Goal: Task Accomplishment & Management: Complete application form

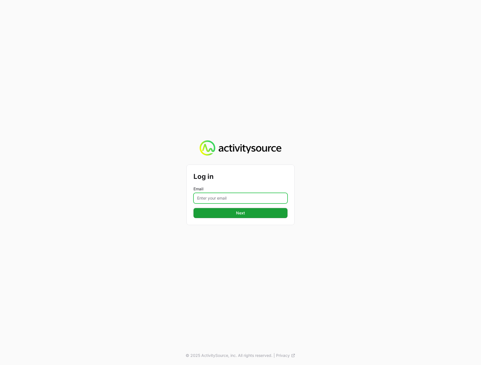
click at [252, 197] on input "Email" at bounding box center [240, 198] width 94 height 11
click at [363, 176] on div "Log in Email Next © 2025 ActivitySource, inc. All rights reserved. | Privacy" at bounding box center [240, 182] width 481 height 365
click at [256, 196] on input "Email" at bounding box center [240, 198] width 94 height 11
type input "[PERSON_NAME][EMAIL_ADDRESS][DOMAIN_NAME]"
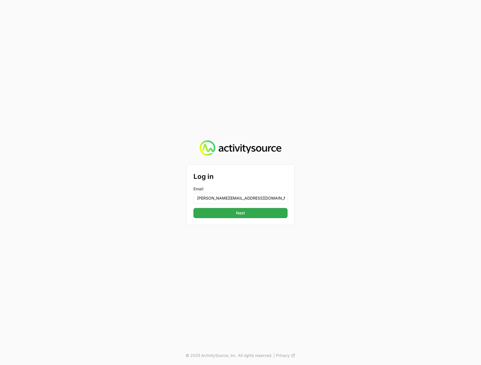
drag, startPoint x: 377, startPoint y: 208, endPoint x: 283, endPoint y: 216, distance: 94.4
click at [376, 208] on div "Log in Email [PERSON_NAME][EMAIL_ADDRESS][DOMAIN_NAME] Next © 2025 ActivitySour…" at bounding box center [240, 182] width 481 height 365
click at [261, 216] on button "Next" at bounding box center [240, 213] width 94 height 10
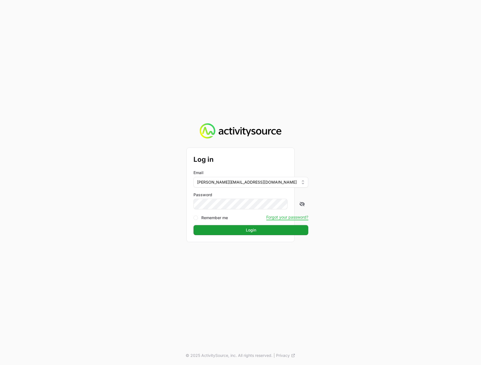
click at [435, 198] on div "Log in Email [PERSON_NAME][EMAIL_ADDRESS][DOMAIN_NAME] Password Remember me For…" at bounding box center [240, 182] width 481 height 365
click at [254, 231] on button "Login" at bounding box center [250, 230] width 115 height 10
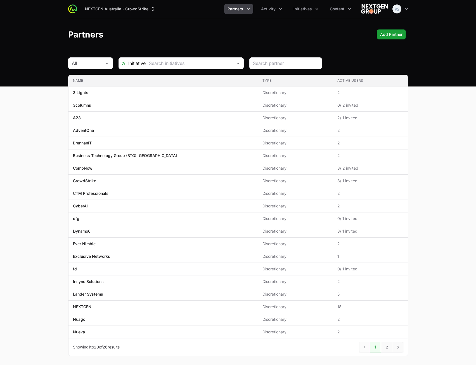
click at [455, 88] on main "All Initiative Name Type Active Users Name 3 Lights Type Discretionary Active U…" at bounding box center [238, 213] width 476 height 312
click at [234, 8] on span "Partners" at bounding box center [236, 9] width 16 height 6
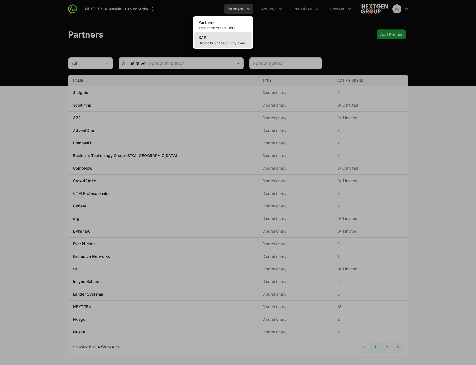
click at [239, 38] on link "BAP Create business activity plans" at bounding box center [223, 39] width 58 height 15
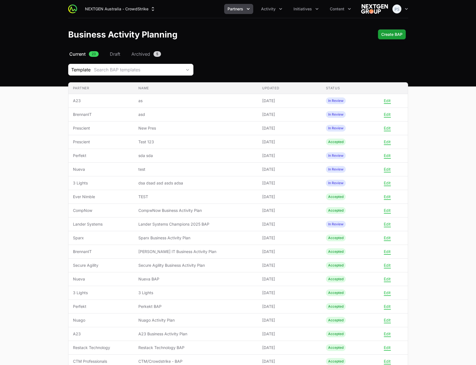
click at [435, 142] on main "Select a tab Current Draft Archived Current 23 Draft Archived 5 Template Search…" at bounding box center [238, 246] width 476 height 390
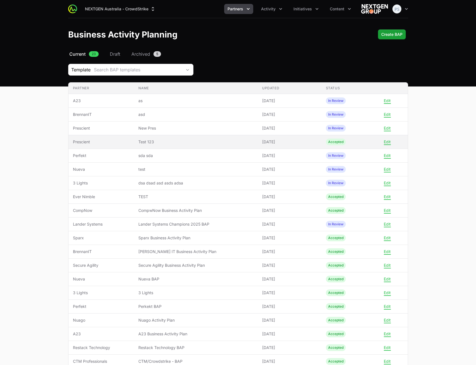
click at [194, 147] on td "Name Test 123" at bounding box center [196, 142] width 124 height 14
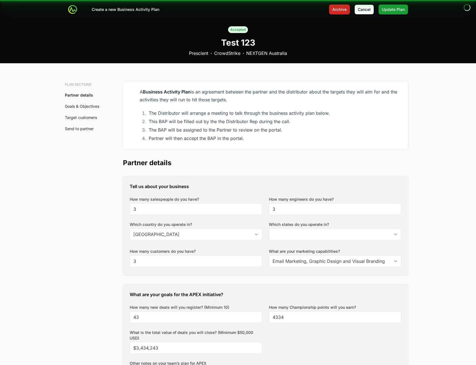
type input "[GEOGRAPHIC_DATA], [GEOGRAPHIC_DATA]"
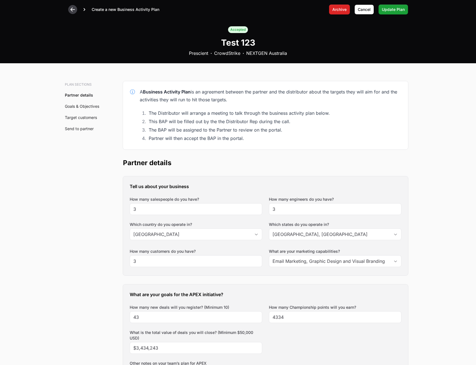
click at [72, 9] on icon at bounding box center [73, 10] width 6 height 6
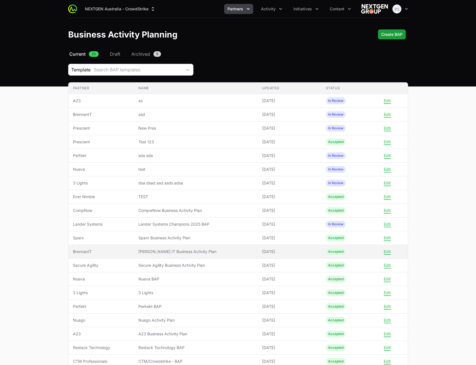
click at [212, 251] on span "[PERSON_NAME] IT Business Activity Plan" at bounding box center [195, 252] width 115 height 6
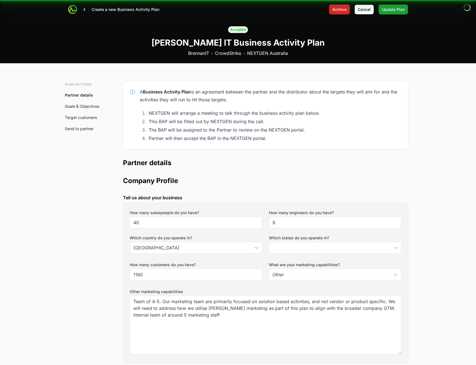
type input "[GEOGRAPHIC_DATA], [GEOGRAPHIC_DATA], [GEOGRAPHIC_DATA], [GEOGRAPHIC_DATA], [GE…"
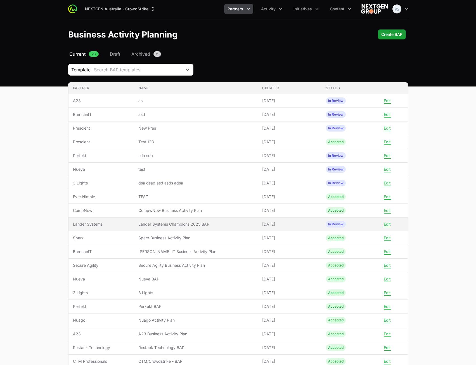
click at [208, 220] on td "Name Lander Systems Champions 2025 BAP" at bounding box center [196, 224] width 124 height 14
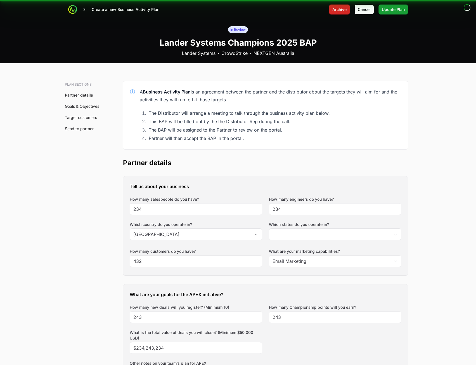
type input "[GEOGRAPHIC_DATA]"
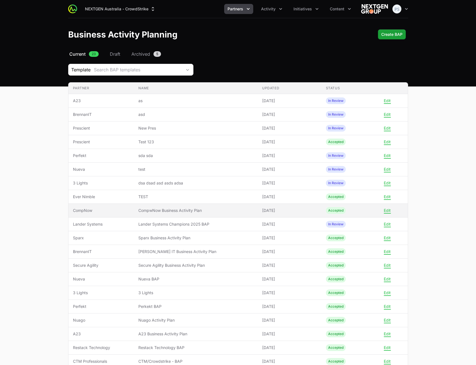
click at [206, 213] on span "CompwNow Business Activity Plan" at bounding box center [195, 211] width 115 height 6
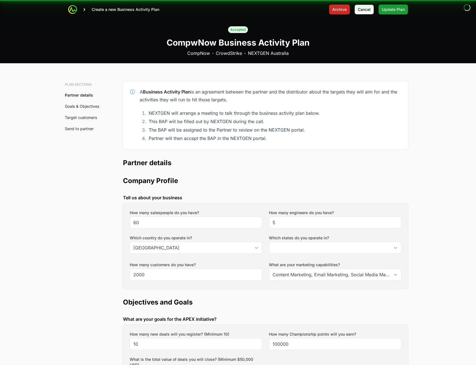
type input "[GEOGRAPHIC_DATA], [GEOGRAPHIC_DATA], [GEOGRAPHIC_DATA], [GEOGRAPHIC_DATA], [GE…"
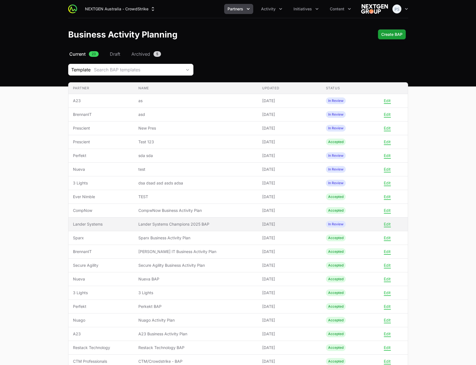
click at [210, 227] on td "Name Lander Systems Champions 2025 BAP" at bounding box center [196, 224] width 124 height 14
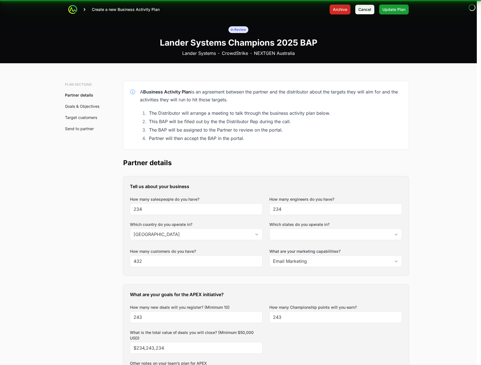
type input "[GEOGRAPHIC_DATA]"
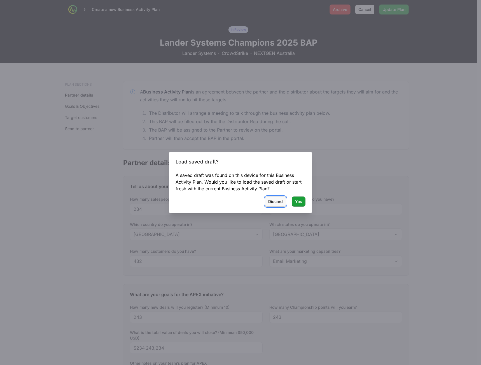
click at [271, 204] on span "Discard" at bounding box center [275, 201] width 15 height 7
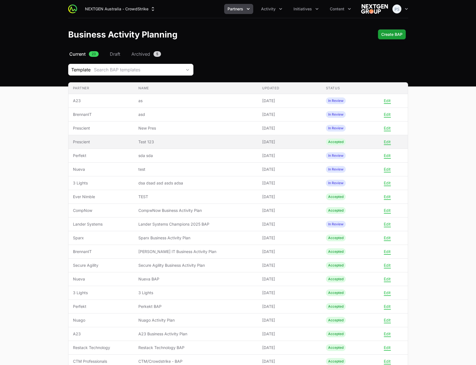
click at [267, 142] on span "[DATE]" at bounding box center [289, 142] width 55 height 6
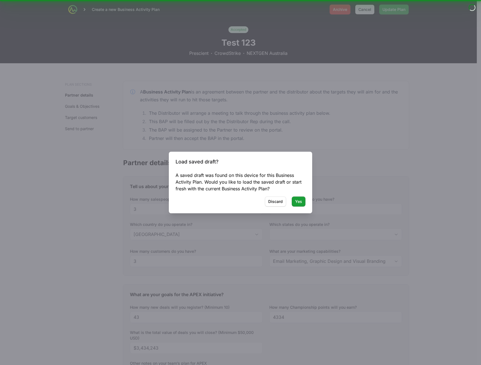
type input "[GEOGRAPHIC_DATA], [GEOGRAPHIC_DATA]"
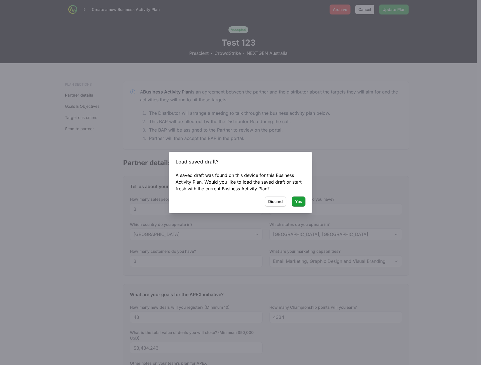
click at [272, 207] on div "Load saved draft? A saved draft was found on this device for this Business Acti…" at bounding box center [240, 183] width 143 height 62
click at [272, 202] on span "Discard" at bounding box center [275, 201] width 15 height 7
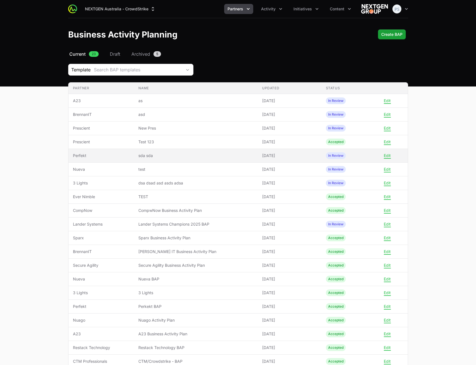
click at [268, 157] on span "[DATE]" at bounding box center [289, 156] width 55 height 6
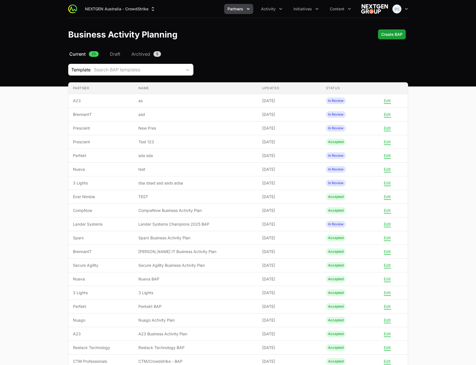
click at [267, 158] on span "[DATE]" at bounding box center [289, 156] width 55 height 6
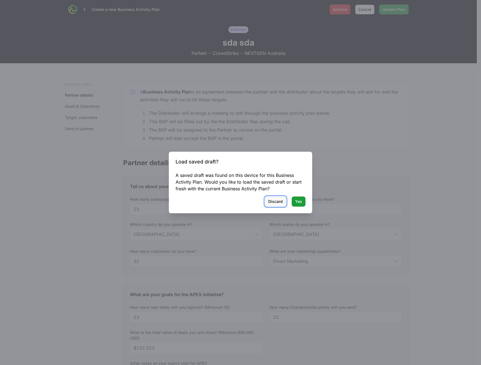
click at [271, 201] on span "Discard" at bounding box center [275, 201] width 15 height 7
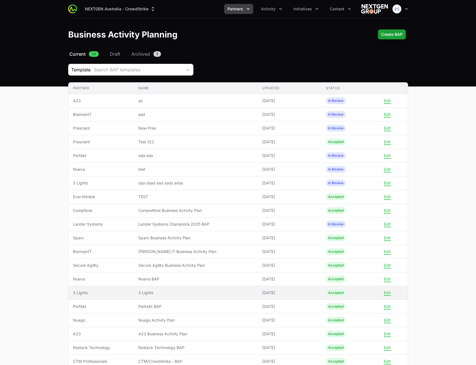
click at [240, 290] on span "3 Lights" at bounding box center [195, 293] width 115 height 6
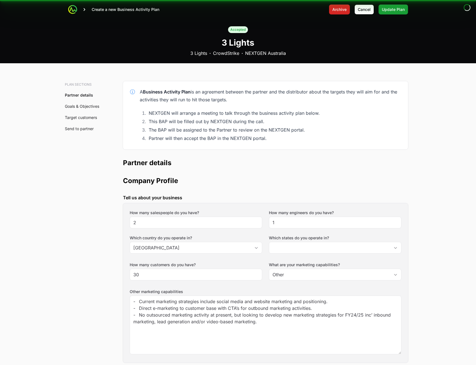
type input "[GEOGRAPHIC_DATA], [GEOGRAPHIC_DATA], [GEOGRAPHIC_DATA], [GEOGRAPHIC_DATA], [GE…"
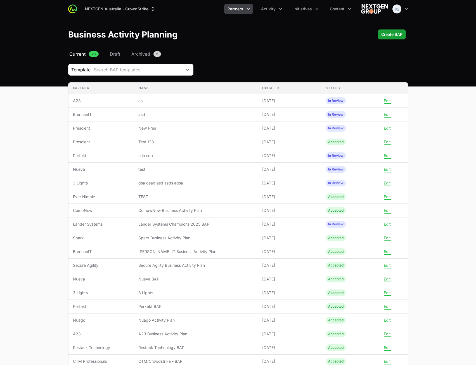
click at [251, 258] on td "Name Secure Agility Business Activity Plan" at bounding box center [196, 265] width 124 height 14
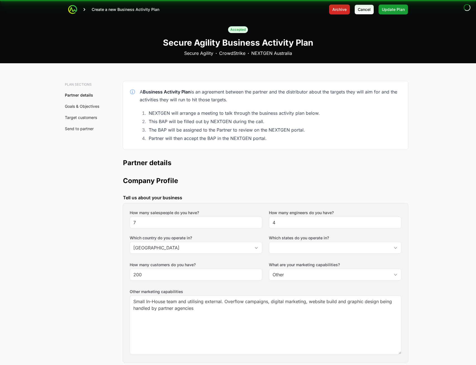
type input "[GEOGRAPHIC_DATA], [GEOGRAPHIC_DATA], [GEOGRAPHIC_DATA], [GEOGRAPHIC_DATA], [GE…"
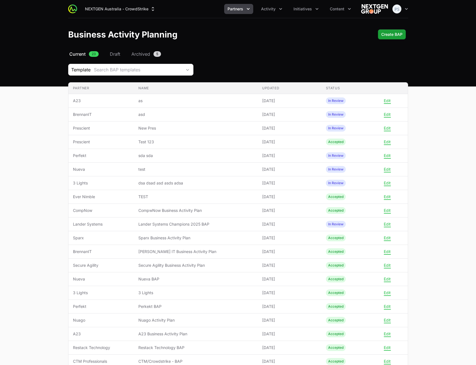
click at [251, 259] on td "Name Secure Agility Business Activity Plan" at bounding box center [196, 265] width 124 height 14
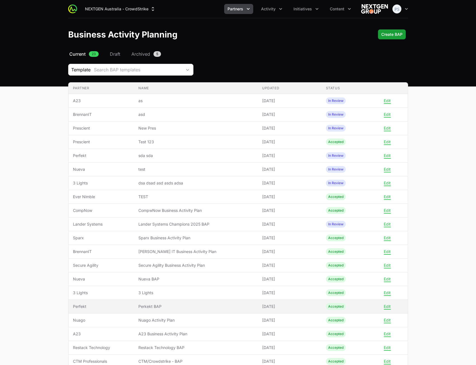
click at [236, 312] on td "Name Perkekt BAP" at bounding box center [196, 307] width 124 height 14
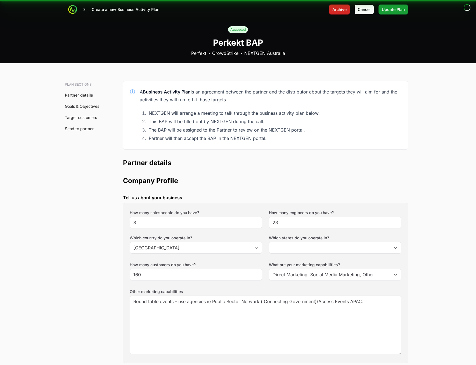
type input "[GEOGRAPHIC_DATA], [GEOGRAPHIC_DATA], [GEOGRAPHIC_DATA]"
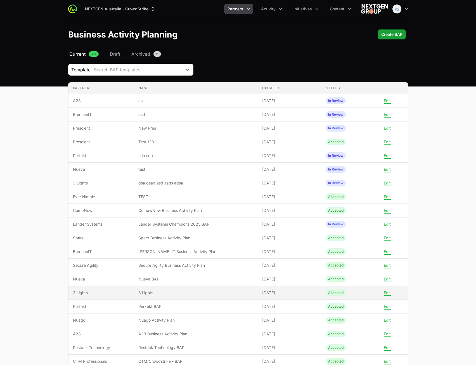
click at [235, 290] on span "3 Lights" at bounding box center [195, 293] width 115 height 6
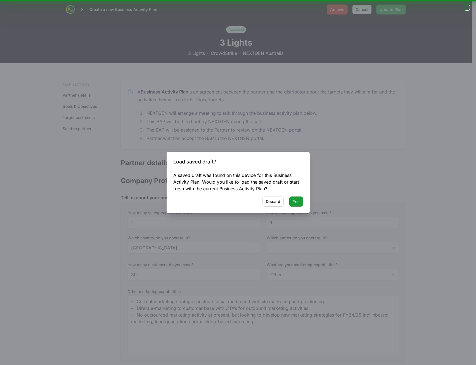
type input "[GEOGRAPHIC_DATA], [GEOGRAPHIC_DATA], [GEOGRAPHIC_DATA], [GEOGRAPHIC_DATA], [GE…"
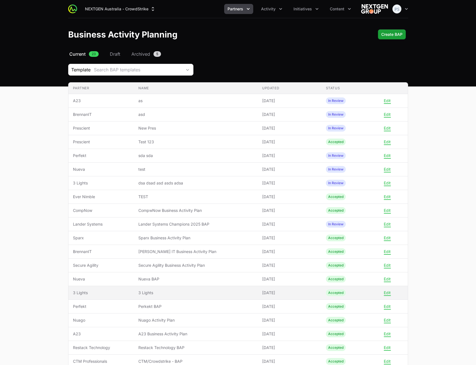
click at [232, 295] on span "3 Lights" at bounding box center [195, 293] width 115 height 6
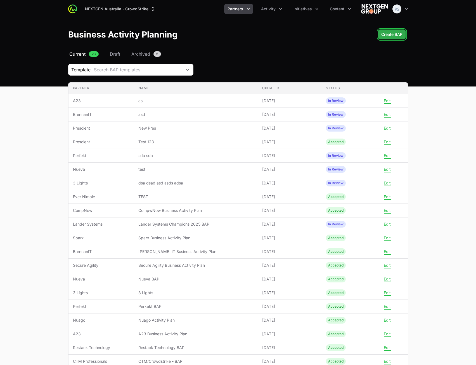
click at [402, 36] on span "Create BAP" at bounding box center [392, 34] width 21 height 7
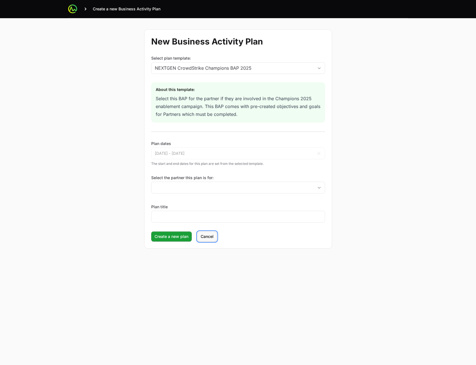
click at [207, 234] on span "Cancel" at bounding box center [207, 236] width 13 height 7
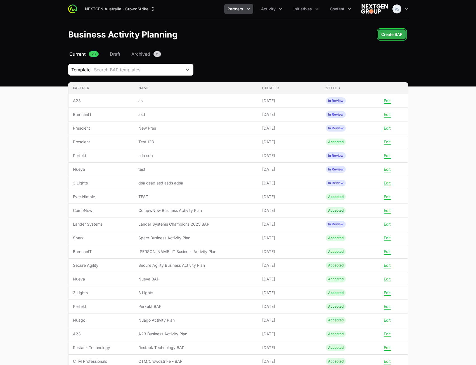
click at [385, 35] on span "Create BAP" at bounding box center [392, 34] width 21 height 7
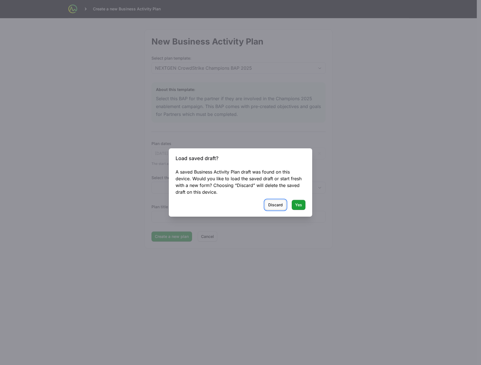
click at [274, 206] on span "Discard" at bounding box center [275, 204] width 15 height 7
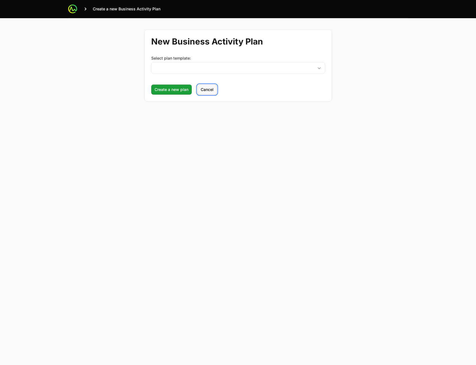
click at [211, 90] on span "Cancel" at bounding box center [207, 89] width 13 height 7
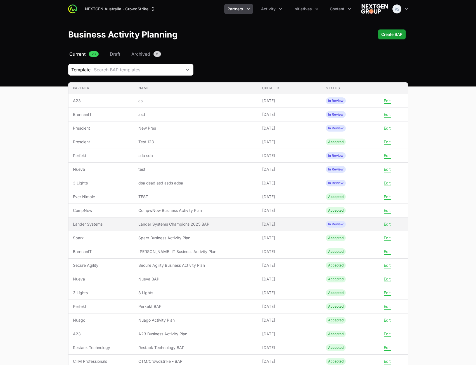
click at [193, 224] on span "Lander Systems Champions 2025 BAP" at bounding box center [195, 224] width 115 height 6
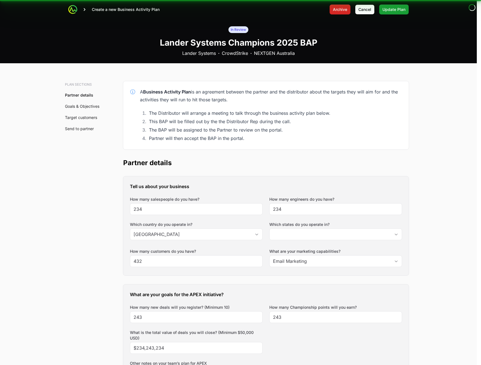
type input "[GEOGRAPHIC_DATA]"
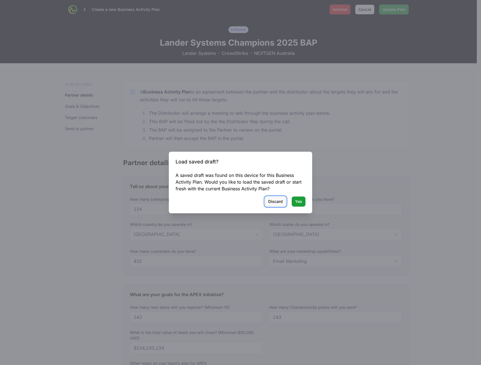
click at [268, 205] on button "Discard" at bounding box center [275, 201] width 21 height 10
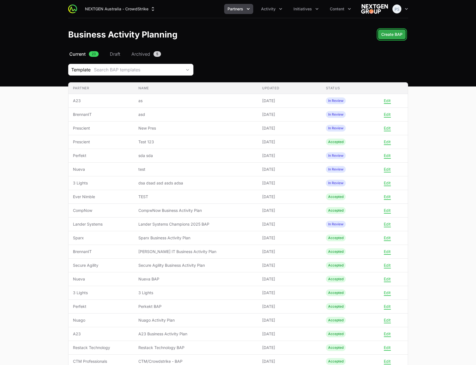
click at [402, 32] on span "Create BAP" at bounding box center [392, 34] width 21 height 7
click at [403, 31] on button "Create BAP" at bounding box center [392, 34] width 28 height 10
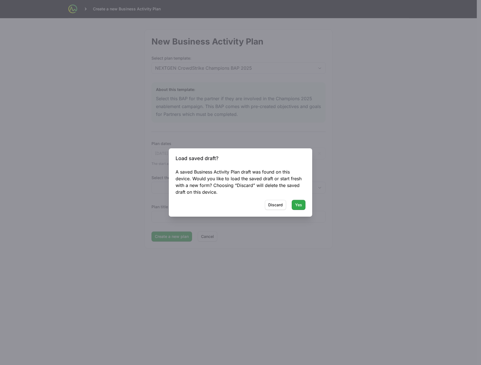
click at [299, 207] on span "Yes" at bounding box center [298, 204] width 7 height 7
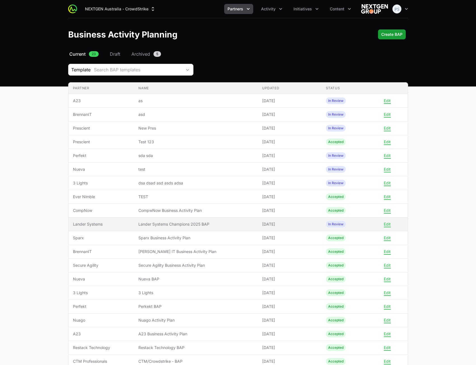
click at [277, 226] on span "[DATE]" at bounding box center [289, 224] width 55 height 6
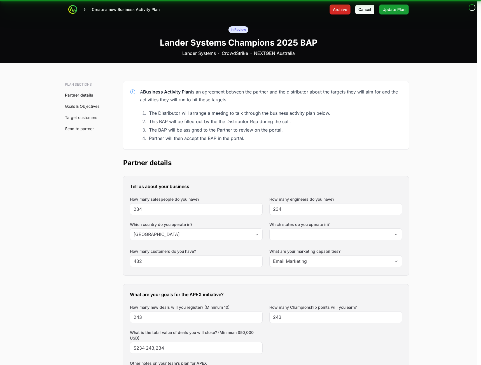
type input "[GEOGRAPHIC_DATA]"
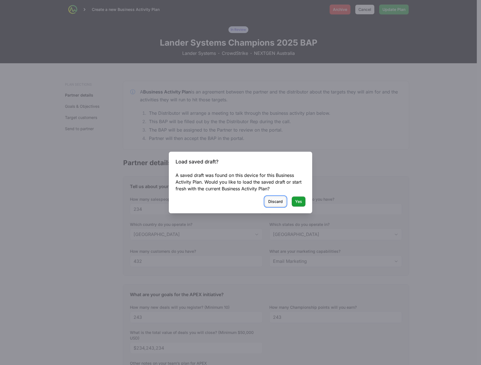
click at [272, 200] on span "Discard" at bounding box center [275, 201] width 15 height 7
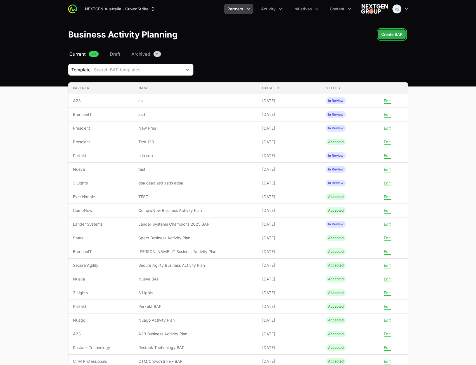
click at [392, 37] on span "Create BAP" at bounding box center [392, 34] width 21 height 7
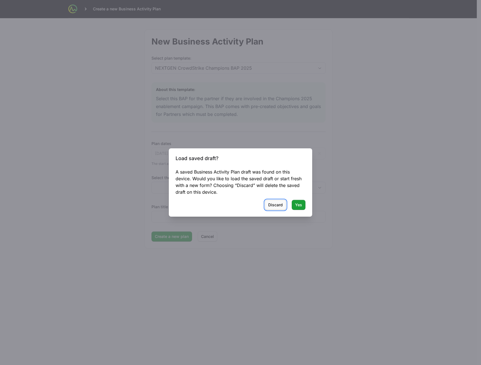
click at [273, 206] on span "Discard" at bounding box center [275, 204] width 15 height 7
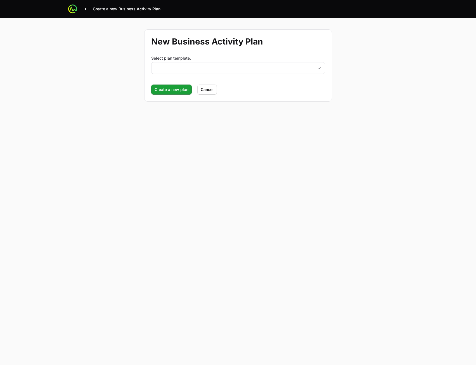
click at [366, 107] on div "New Business Activity Plan Select plan template: placeholder Create a new plan …" at bounding box center [238, 65] width 358 height 95
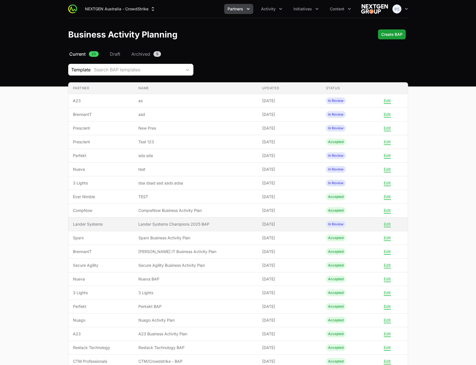
click at [230, 225] on span "Lander Systems Champions 2025 BAP" at bounding box center [195, 224] width 115 height 6
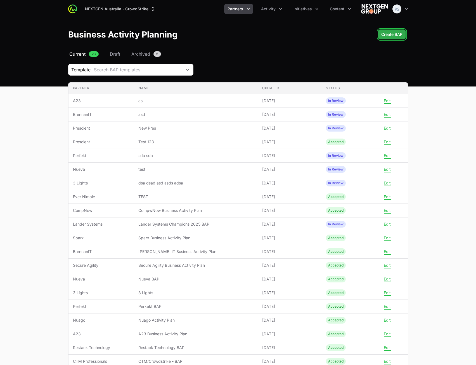
click at [386, 32] on span "Create BAP" at bounding box center [392, 34] width 21 height 7
drag, startPoint x: 390, startPoint y: 36, endPoint x: 390, endPoint y: 40, distance: 4.2
click at [389, 36] on span "Create BAP" at bounding box center [392, 34] width 21 height 7
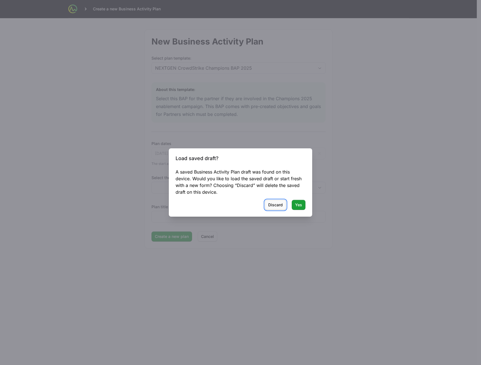
click at [275, 201] on button "Discard" at bounding box center [275, 205] width 21 height 10
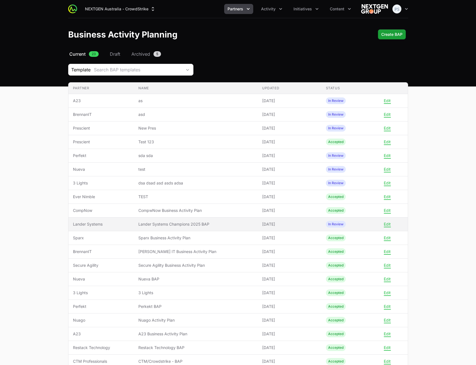
click at [232, 226] on span "Lander Systems Champions 2025 BAP" at bounding box center [195, 224] width 115 height 6
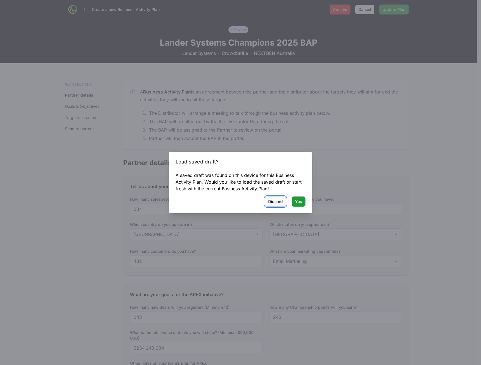
click at [272, 204] on span "Discard" at bounding box center [275, 201] width 15 height 7
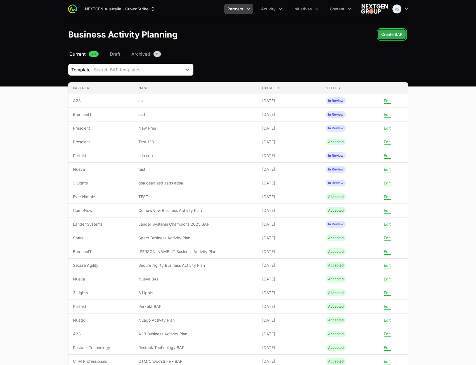
click at [382, 38] on button "Create BAP" at bounding box center [392, 34] width 28 height 10
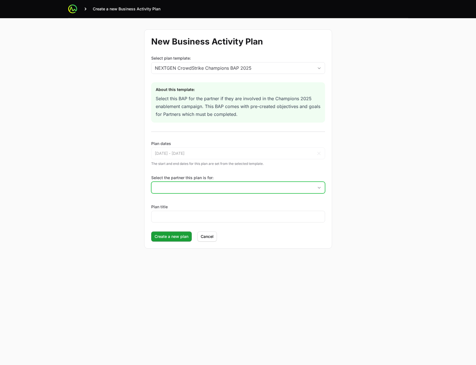
click at [229, 182] on input "Select the partner this plan is for:" at bounding box center [233, 187] width 162 height 11
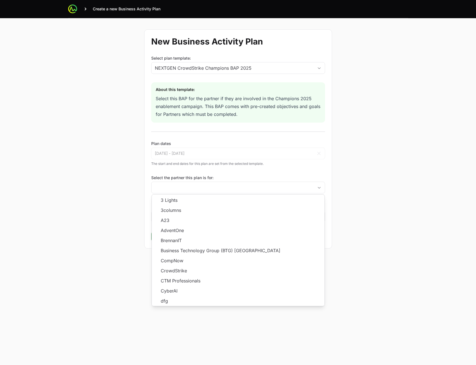
click at [439, 263] on main "Create a new Business Activity Plan New Business Activity Plan Select plan temp…" at bounding box center [238, 182] width 476 height 365
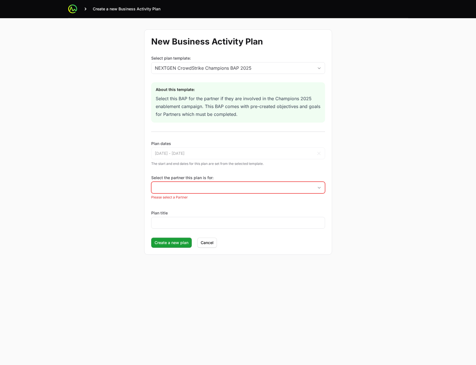
click at [426, 244] on main "Create a new Business Activity Plan New Business Activity Plan Select plan temp…" at bounding box center [238, 182] width 476 height 365
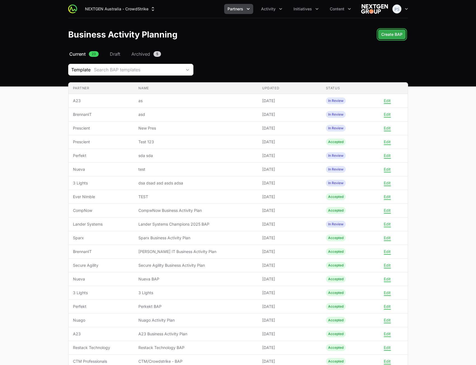
click at [389, 34] on span "Create BAP" at bounding box center [392, 34] width 21 height 7
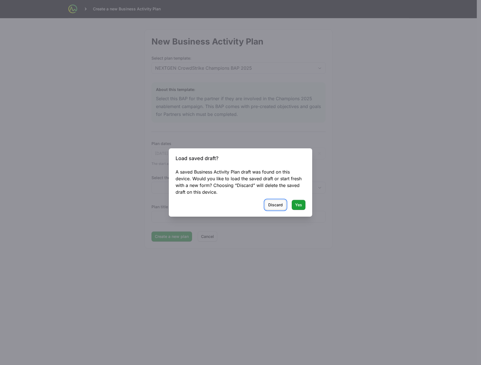
click at [270, 207] on span "Discard" at bounding box center [275, 204] width 15 height 7
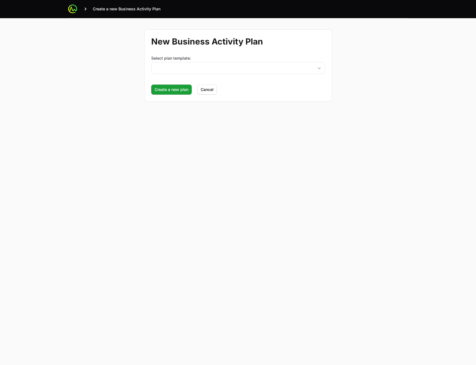
click at [350, 154] on main "Create a new Business Activity Plan New Business Activity Plan Select plan temp…" at bounding box center [238, 182] width 476 height 365
click at [216, 89] on button "Cancel" at bounding box center [207, 89] width 20 height 10
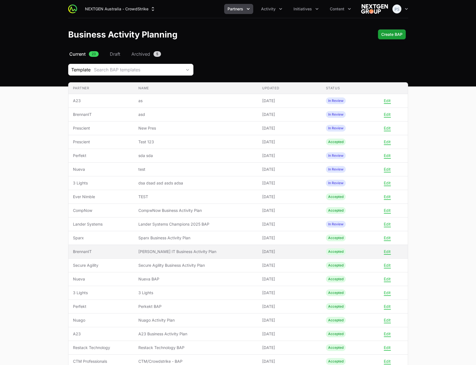
click at [224, 253] on span "[PERSON_NAME] IT Business Activity Plan" at bounding box center [195, 252] width 115 height 6
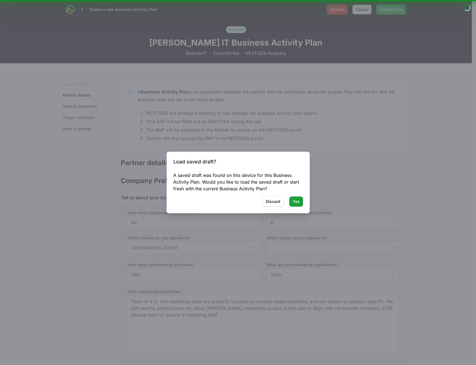
type input "[GEOGRAPHIC_DATA], [GEOGRAPHIC_DATA], [GEOGRAPHIC_DATA], [GEOGRAPHIC_DATA], [GE…"
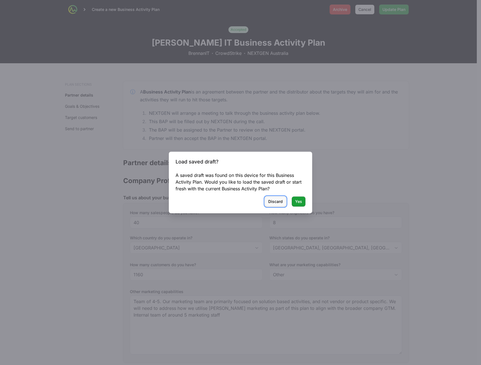
click at [273, 201] on span "Discard" at bounding box center [275, 201] width 15 height 7
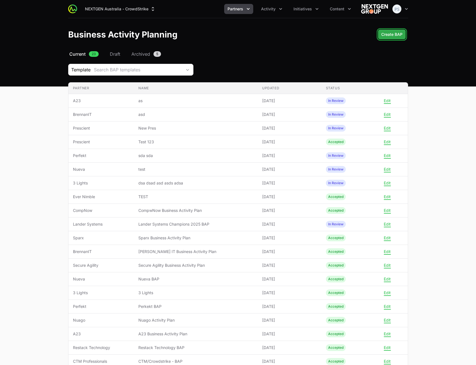
click at [392, 36] on span "Create BAP" at bounding box center [392, 34] width 21 height 7
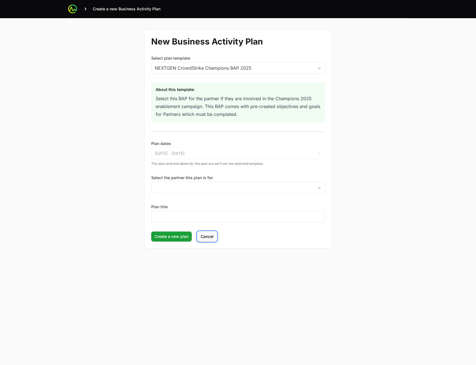
click at [206, 236] on span "Cancel" at bounding box center [207, 236] width 13 height 7
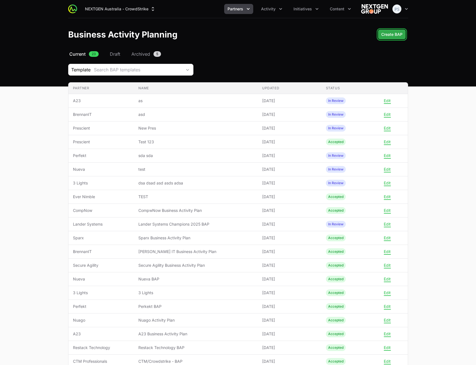
click at [386, 37] on span "Create BAP" at bounding box center [392, 34] width 21 height 7
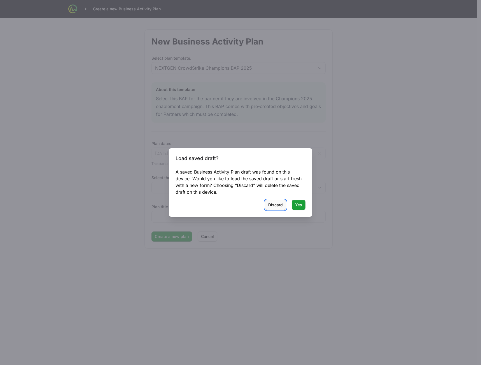
click at [275, 207] on span "Discard" at bounding box center [275, 204] width 15 height 7
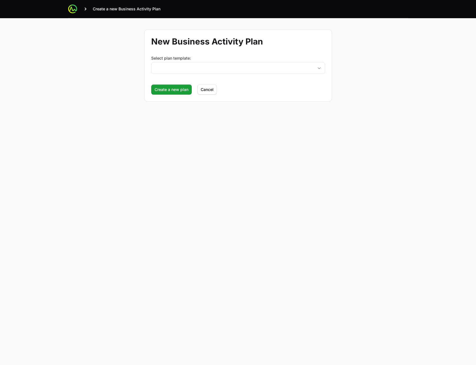
click at [208, 95] on form "New Business Activity Plan Select plan template: placeholder Create a new plan …" at bounding box center [238, 65] width 188 height 72
click at [209, 91] on span "Cancel" at bounding box center [207, 89] width 13 height 7
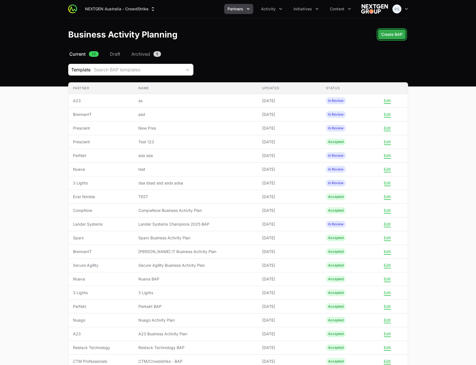
click at [385, 32] on span "Create BAP" at bounding box center [392, 34] width 21 height 7
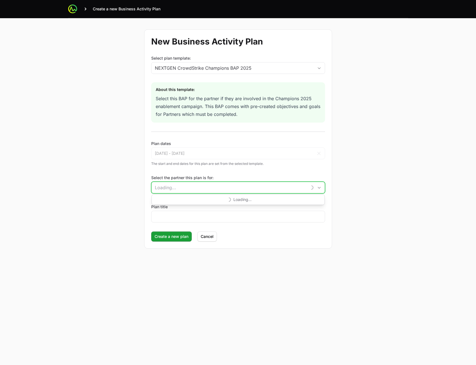
click at [195, 188] on input "Select the partner this plan is for:" at bounding box center [230, 187] width 156 height 11
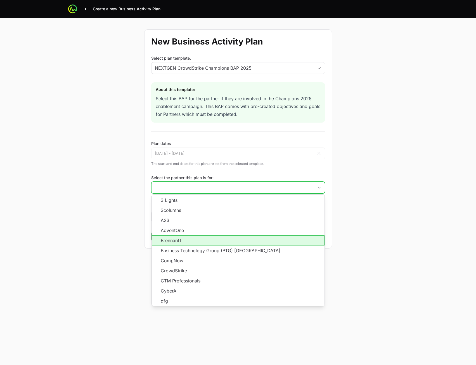
click at [205, 242] on li "BrennanIT" at bounding box center [238, 240] width 173 height 10
type input "BrennanIT"
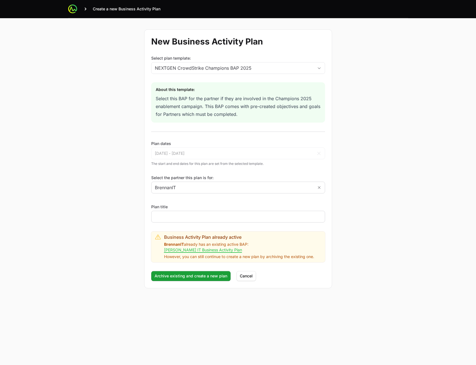
click at [197, 222] on div at bounding box center [238, 217] width 174 height 12
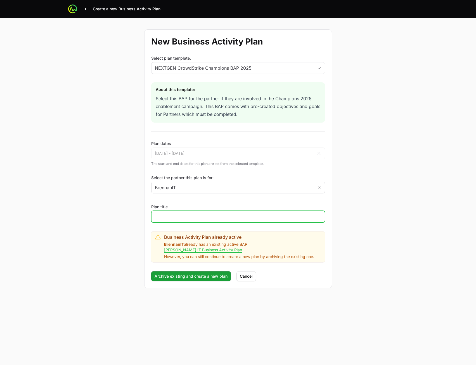
click at [199, 219] on input "Plan title" at bounding box center [238, 216] width 167 height 7
type input "Test"
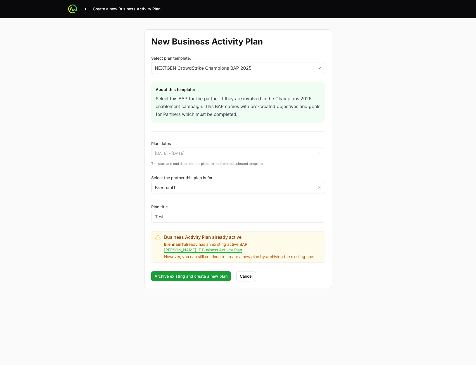
click at [181, 201] on form "New Business Activity Plan Select plan template: NEXTGEN CrowdStrike Champions …" at bounding box center [238, 158] width 188 height 259
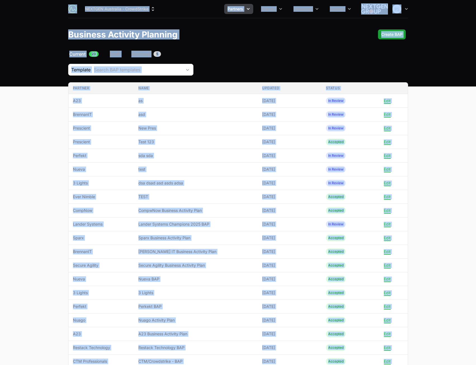
click at [472, 105] on main "Select a tab Current Draft Archived Current 23 Draft Archived 5 Template Search…" at bounding box center [238, 246] width 476 height 390
click at [459, 103] on main "Select a tab Current Draft Archived Current 23 Draft Archived 5 Template Search…" at bounding box center [238, 246] width 476 height 390
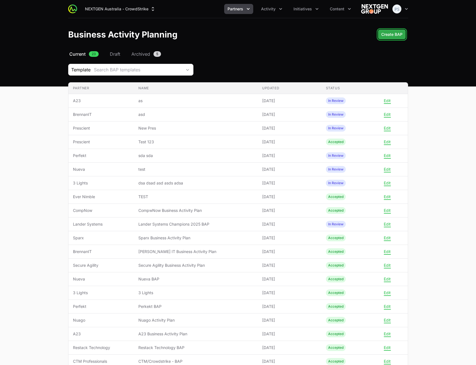
click at [390, 34] on span "Create BAP" at bounding box center [392, 34] width 21 height 7
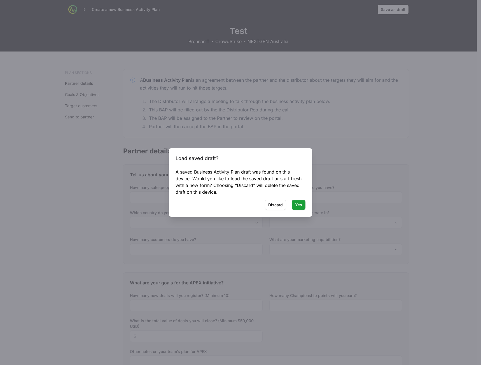
click at [276, 210] on div "Load saved draft? A saved Business Activity Plan draft was found on this device…" at bounding box center [240, 182] width 143 height 68
click at [275, 204] on span "Discard" at bounding box center [275, 204] width 15 height 7
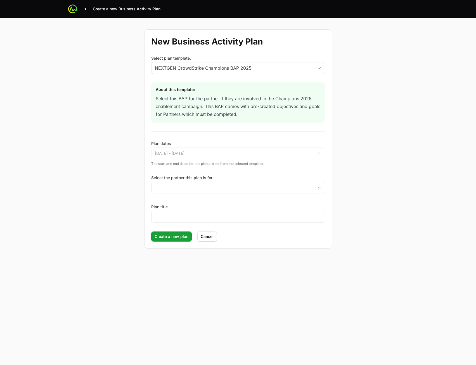
click at [371, 73] on div "New Business Activity Plan Select plan template: NEXTGEN CrowdStrike Champions …" at bounding box center [238, 138] width 358 height 241
click at [206, 238] on span "Cancel" at bounding box center [207, 236] width 13 height 7
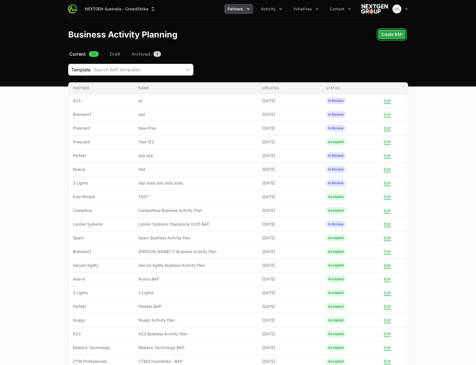
click at [394, 31] on span "Create BAP" at bounding box center [392, 34] width 21 height 7
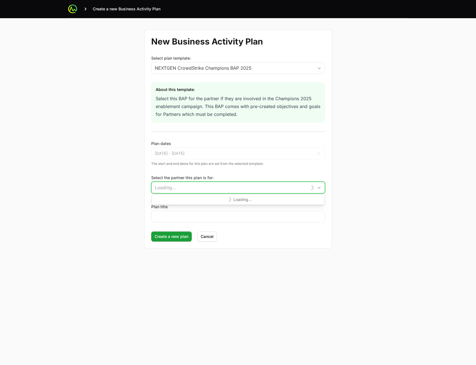
click at [196, 188] on input "Select the partner this plan is for:" at bounding box center [230, 187] width 156 height 11
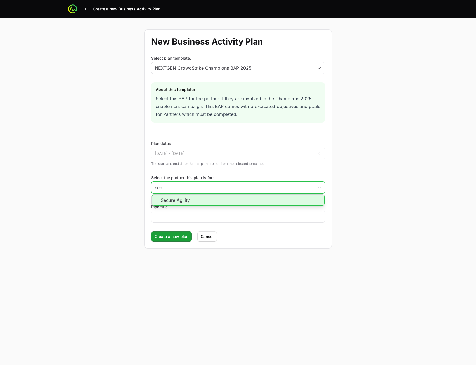
click at [187, 203] on li "Secure Agility" at bounding box center [238, 199] width 173 height 11
type input "Secure Agility"
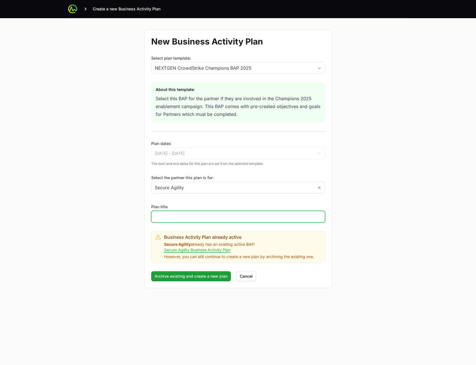
click at [186, 219] on input "Plan title" at bounding box center [238, 216] width 167 height 7
type input "Test1231231"
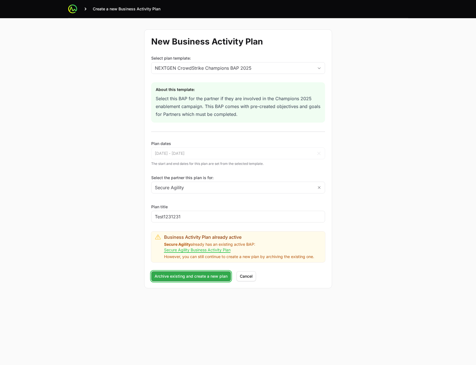
click at [183, 276] on span "Archive existing and create a new plan" at bounding box center [191, 276] width 73 height 7
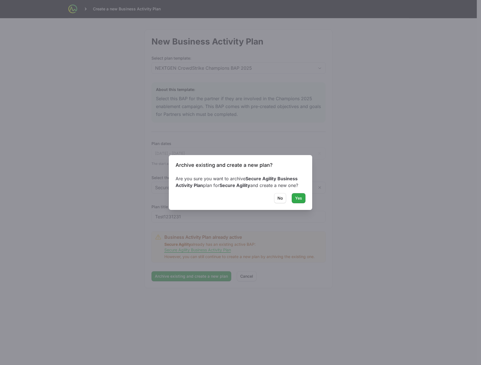
click at [303, 199] on button "Yes" at bounding box center [298, 198] width 14 height 10
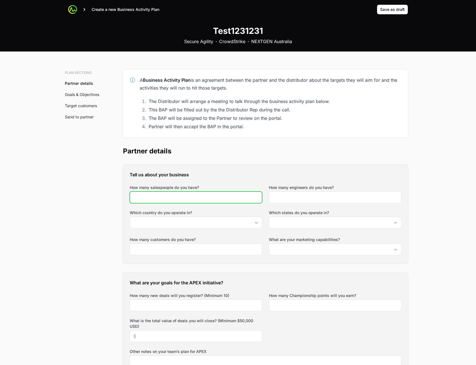
drag, startPoint x: 200, startPoint y: 200, endPoint x: 212, endPoint y: 194, distance: 13.5
click at [200, 199] on input "How many salespeople do you have?" at bounding box center [195, 197] width 125 height 7
type input "34"
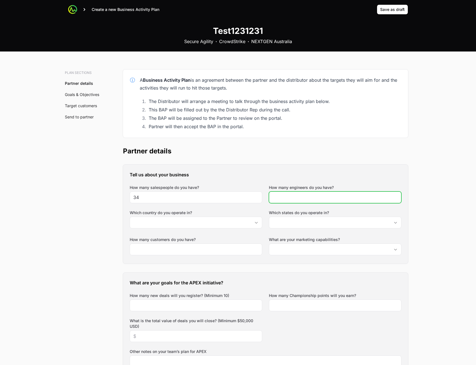
click at [306, 197] on input "How many engineers do you have?" at bounding box center [335, 197] width 125 height 7
type input "43"
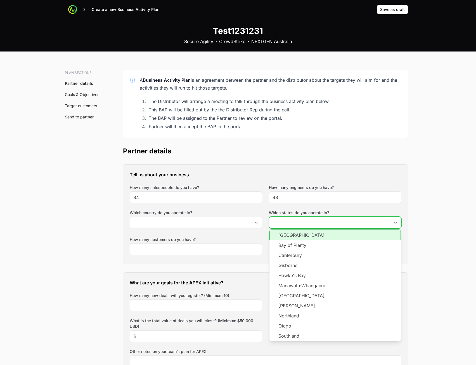
drag, startPoint x: 283, startPoint y: 226, endPoint x: 284, endPoint y: 232, distance: 6.8
click at [283, 225] on input "Which states do you operate in?" at bounding box center [329, 222] width 121 height 11
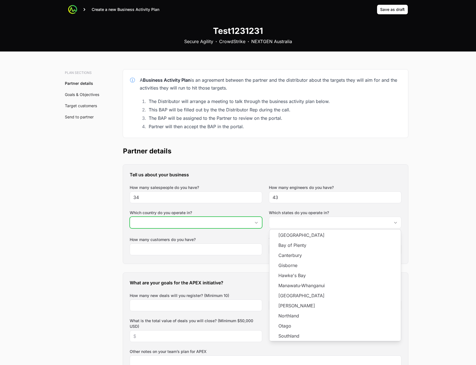
click at [233, 224] on input "Which country do you operate in?" at bounding box center [190, 222] width 121 height 11
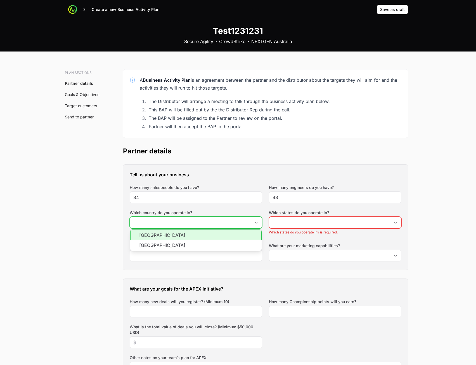
click at [223, 237] on li "[GEOGRAPHIC_DATA]" at bounding box center [195, 234] width 131 height 11
type input "[GEOGRAPHIC_DATA]"
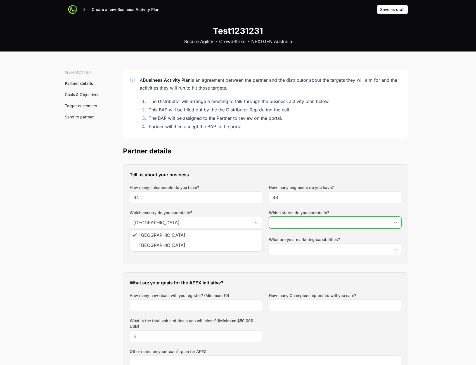
click at [319, 219] on input "Which states do you operate in?" at bounding box center [329, 222] width 121 height 11
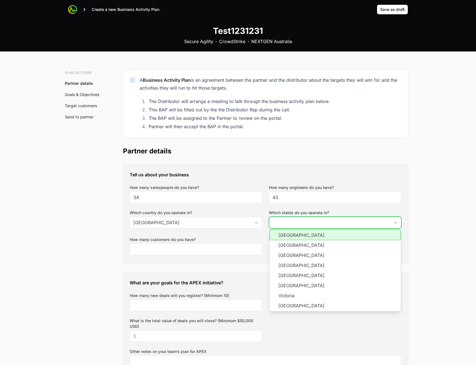
drag, startPoint x: 306, startPoint y: 239, endPoint x: 303, endPoint y: 248, distance: 9.5
click at [306, 240] on li "[GEOGRAPHIC_DATA]" at bounding box center [335, 234] width 131 height 11
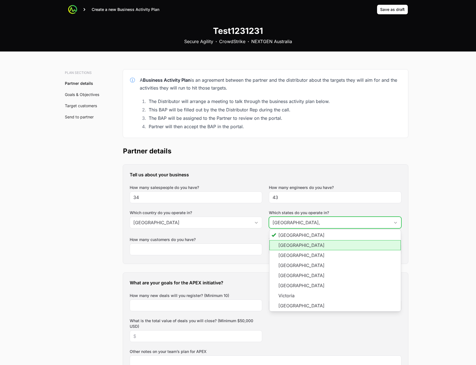
click at [303, 249] on li "[GEOGRAPHIC_DATA]" at bounding box center [335, 245] width 131 height 10
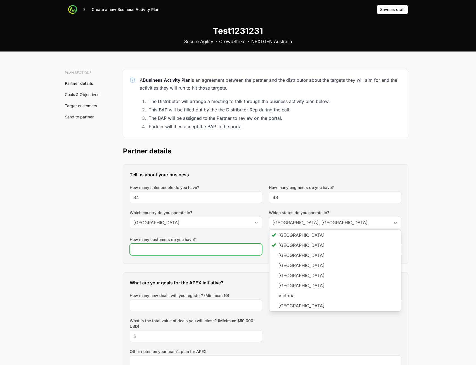
type input "[GEOGRAPHIC_DATA], [GEOGRAPHIC_DATA]"
click at [206, 251] on input "How many customers do you have?" at bounding box center [195, 249] width 125 height 7
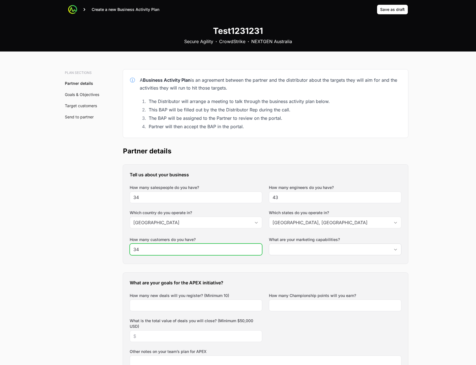
type input "34"
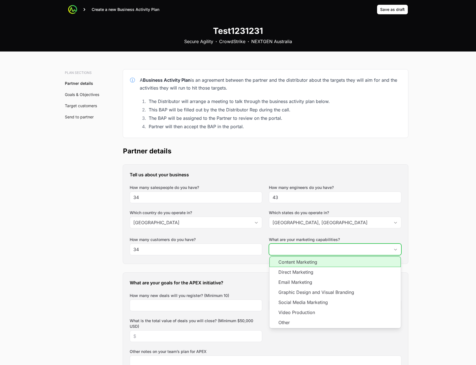
click at [308, 247] on input "What are your marketing capabilities?" at bounding box center [329, 249] width 121 height 11
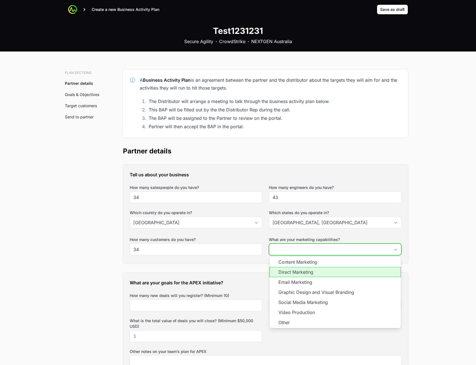
click at [310, 269] on li "Direct Marketing" at bounding box center [335, 272] width 131 height 10
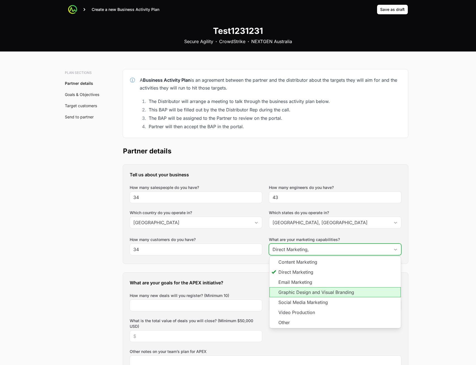
click at [288, 291] on li "Graphic Design and Visual Branding" at bounding box center [335, 292] width 131 height 10
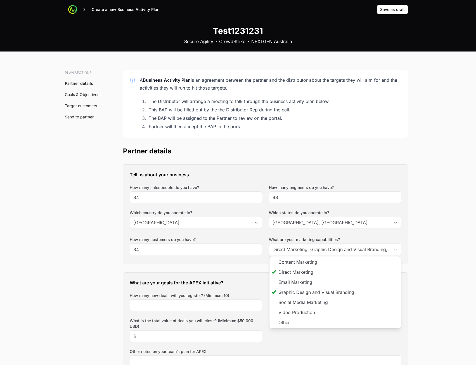
type input "Direct Marketing, Graphic Design and Visual Branding"
click at [209, 312] on div "What are your goals for the APEX initiative? How many new deals will you regist…" at bounding box center [265, 347] width 285 height 150
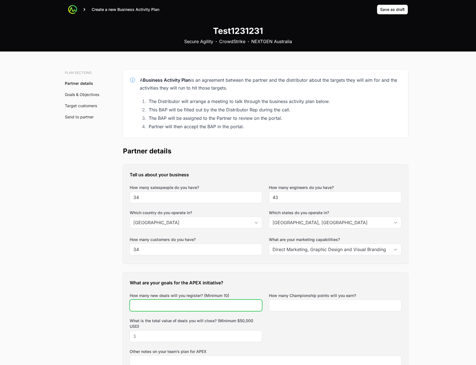
click at [207, 307] on input "How many new deals will you register? (Minimum 10)" at bounding box center [195, 305] width 125 height 7
type input "34"
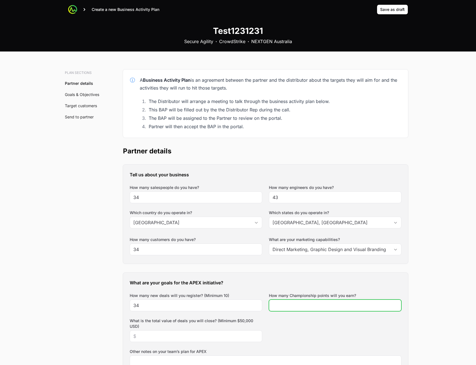
drag, startPoint x: 323, startPoint y: 306, endPoint x: 255, endPoint y: 319, distance: 68.7
click at [322, 306] on input "How many Championship points will you earn?" at bounding box center [335, 305] width 125 height 7
type input "34"
click at [184, 335] on div at bounding box center [196, 336] width 133 height 12
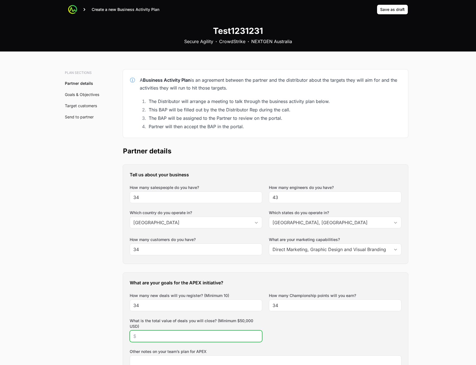
click at [183, 338] on input "What is the total value of deals you will close? (Minimum $50,000 USD)" at bounding box center [195, 336] width 125 height 7
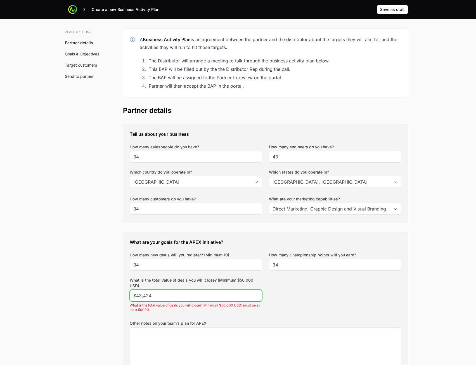
scroll to position [112, 0]
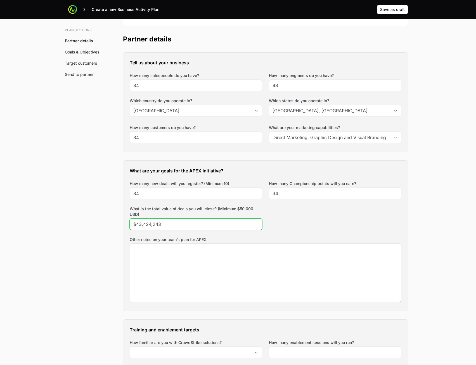
type input "$43,424,243"
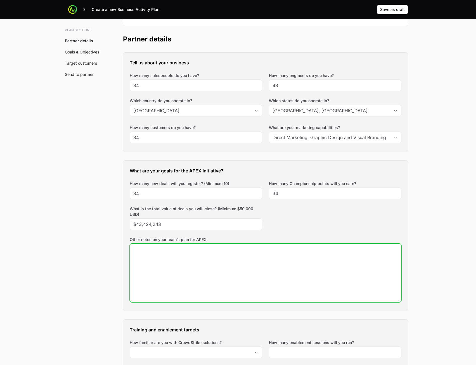
click at [246, 290] on textarea "Other notes on your team’s plan for APEX" at bounding box center [265, 273] width 271 height 58
paste textarea "sd dsa"
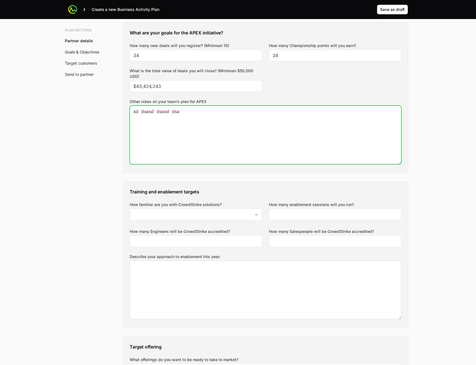
scroll to position [252, 0]
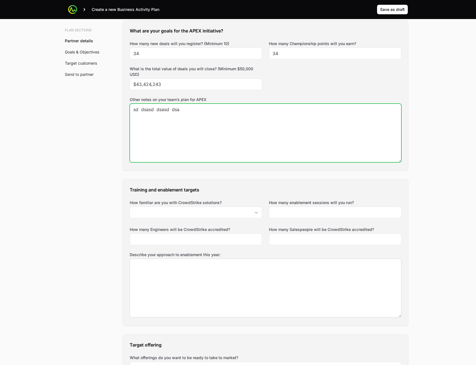
type textarea "sd dsasd dsasd dsa"
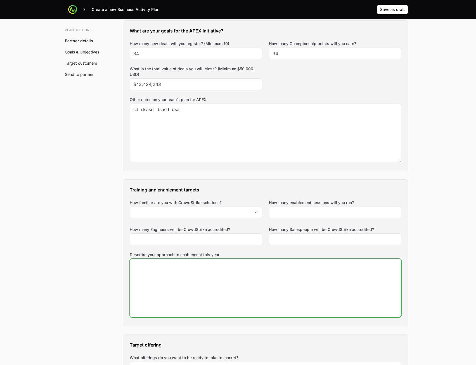
click at [231, 285] on textarea "Describe your approach to enablement this year:" at bounding box center [265, 288] width 271 height 58
paste textarea "sd dsasd dsasd dsa"
type textarea "sd dsasd dsasd dsa"
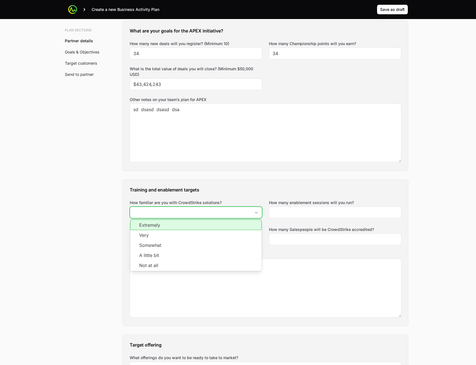
click at [171, 213] on input "How familiar are you with CrowdStrike solutions?" at bounding box center [190, 212] width 121 height 11
click at [183, 228] on li "Extremely" at bounding box center [195, 224] width 131 height 11
type input "Extremely"
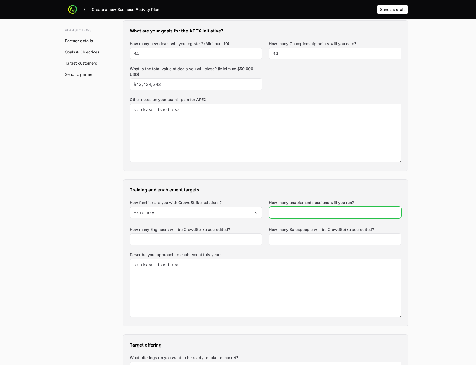
click at [289, 212] on input "How many enablement sessions will you run?" at bounding box center [335, 212] width 125 height 7
type input "2"
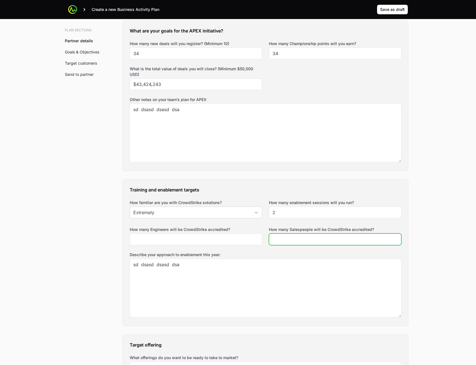
click at [285, 240] on input "How many Salespeople will be CrowdStrike accredited?" at bounding box center [335, 239] width 125 height 7
type input "23"
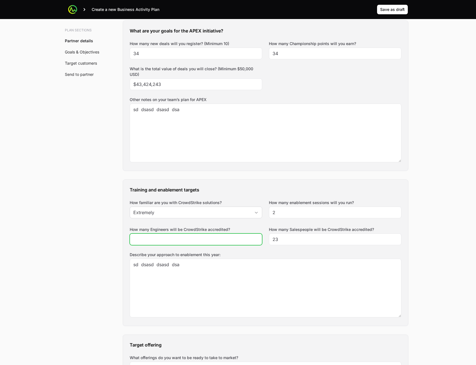
drag, startPoint x: 205, startPoint y: 243, endPoint x: 226, endPoint y: 249, distance: 21.6
click at [206, 243] on div at bounding box center [196, 239] width 133 height 12
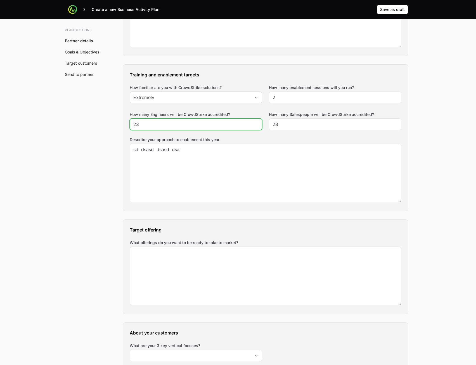
scroll to position [392, 0]
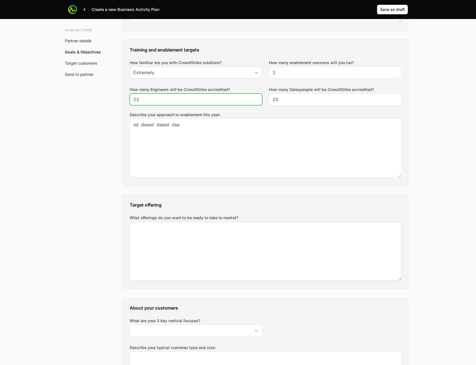
type input "23"
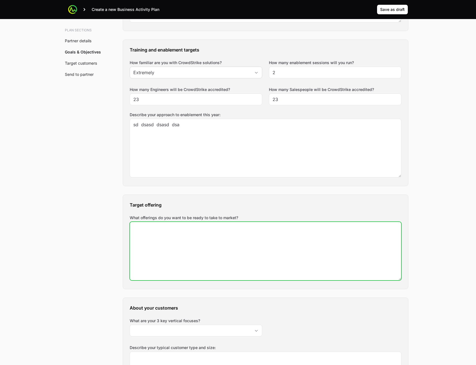
click at [213, 254] on textarea "What offerings do you want to be ready to take to market?" at bounding box center [265, 251] width 271 height 58
paste textarea "sd dsasd dsasd dsa"
type textarea "sd dsasd dsasd dsasd dsasd dsasd dsa"
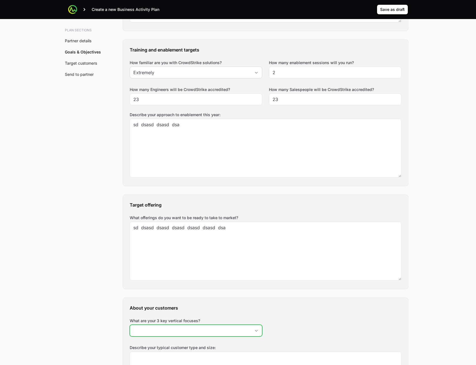
drag, startPoint x: 203, startPoint y: 326, endPoint x: 204, endPoint y: 332, distance: 5.9
click at [203, 326] on input "What are your 3 key vertical focuses?" at bounding box center [190, 330] width 121 height 11
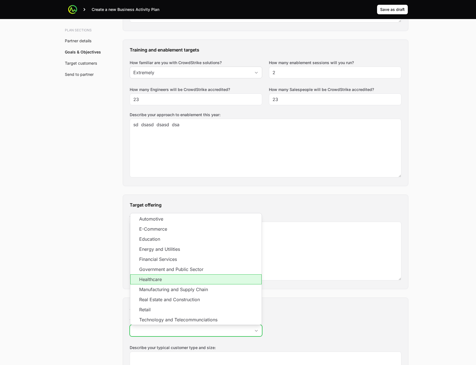
click at [202, 282] on li "Healthcare" at bounding box center [195, 279] width 131 height 10
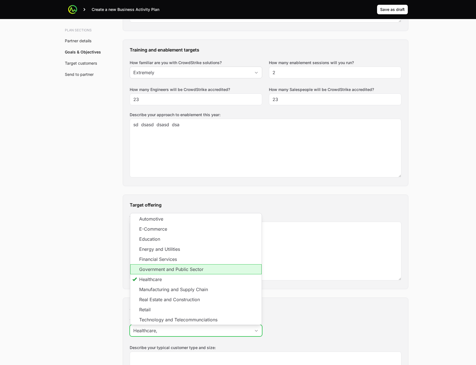
click at [205, 273] on li "Government and Public Sector" at bounding box center [195, 269] width 131 height 10
click at [207, 259] on li "Financial Services" at bounding box center [195, 259] width 131 height 10
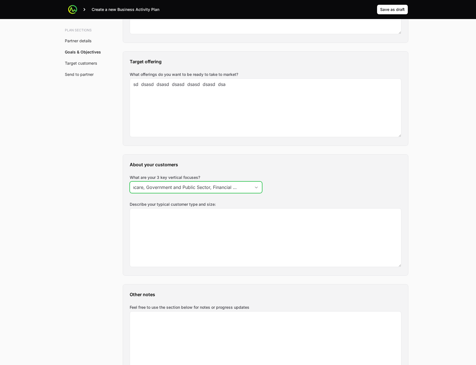
scroll to position [559, 0]
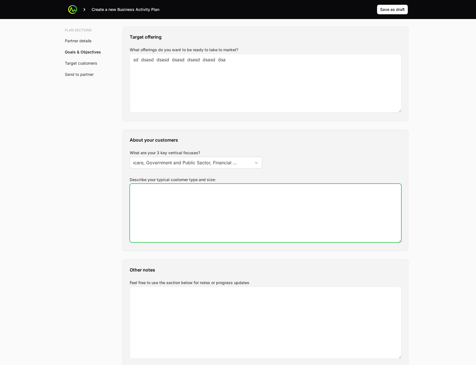
type input "Healthcare, Government and Public Sector, Financial Services"
click at [225, 237] on textarea "Describe your typical customer type and size:" at bounding box center [265, 213] width 271 height 58
paste textarea "sd dsasd dsasd dsa"
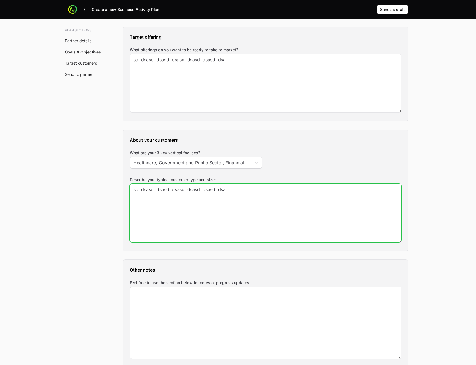
type textarea "sd dsasd dsasd dsasd dsasd dsasd dsa"
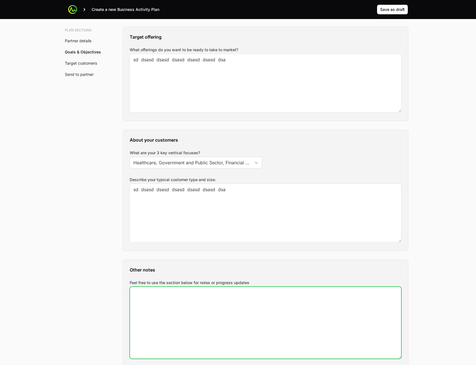
click at [185, 304] on textarea "Feel free to use the section below for notes or progress updates" at bounding box center [265, 323] width 271 height 72
paste textarea "sd dsasd dsasd dsa"
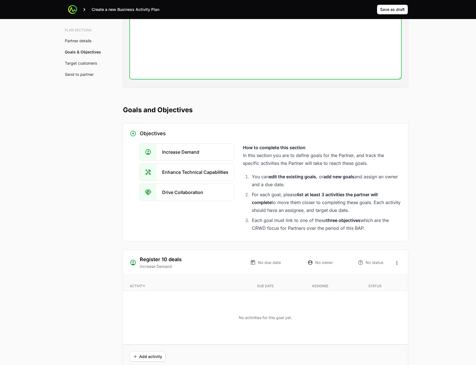
scroll to position [895, 0]
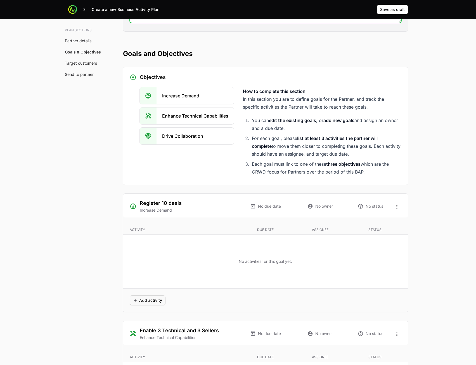
type textarea "sd dsasd dsasd dsasd dsasd dsasd dsa"
click at [136, 300] on span "Add activity" at bounding box center [147, 300] width 29 height 7
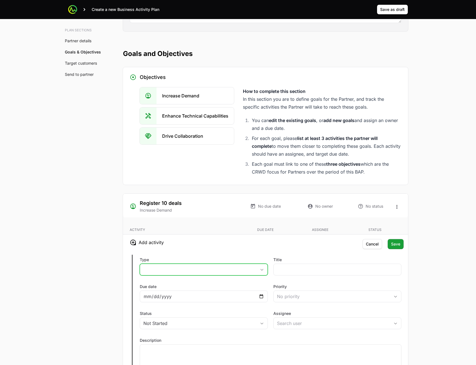
click at [185, 270] on button "placeholder" at bounding box center [204, 269] width 128 height 11
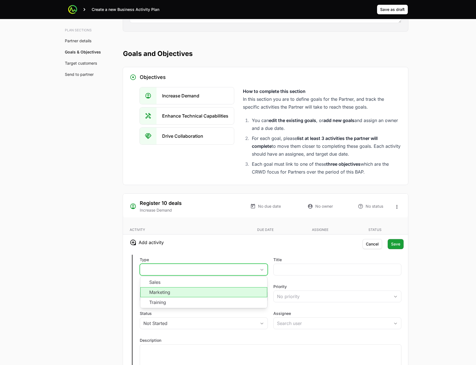
click at [200, 291] on li "Marketing" at bounding box center [203, 292] width 127 height 10
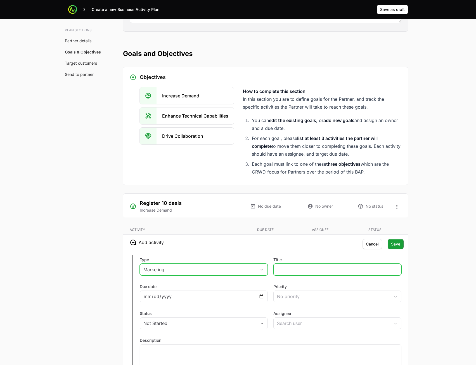
click at [293, 270] on input "Title" at bounding box center [337, 269] width 121 height 7
type input "243"
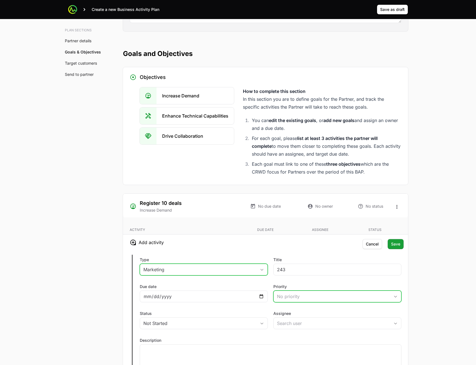
click at [286, 300] on button "No priority" at bounding box center [338, 296] width 128 height 11
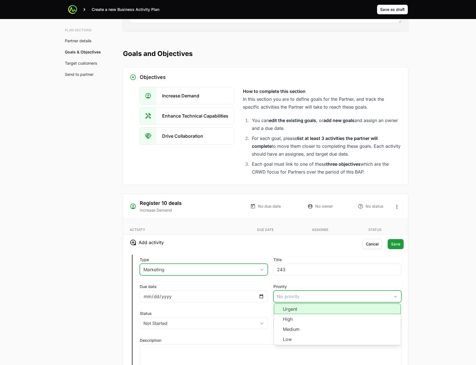
click at [290, 312] on li "Urgent" at bounding box center [337, 308] width 127 height 11
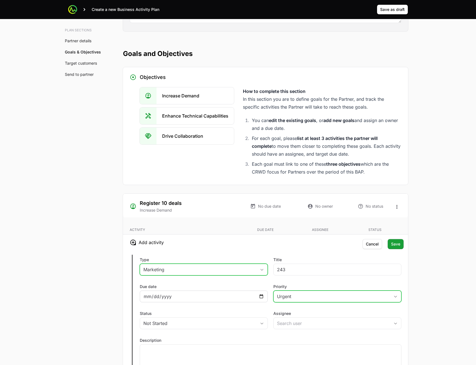
click at [254, 300] on div at bounding box center [204, 296] width 128 height 12
click at [260, 296] on input "Due date" at bounding box center [203, 296] width 121 height 7
type input "[DATE]"
click at [308, 322] on input "Assignee" at bounding box center [329, 322] width 110 height 11
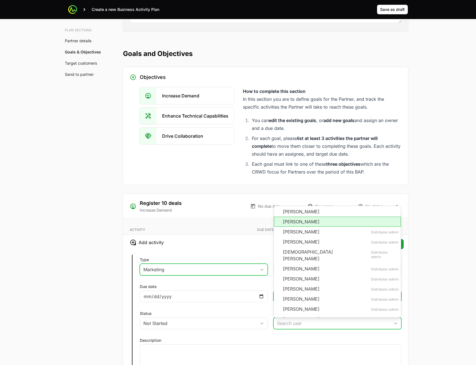
click at [306, 222] on li "[PERSON_NAME]" at bounding box center [337, 221] width 127 height 10
type input "[PERSON_NAME]"
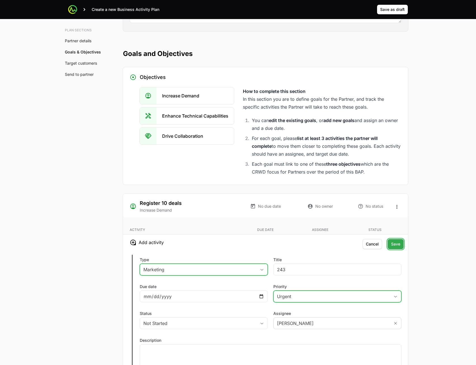
click at [392, 244] on span "Save" at bounding box center [395, 244] width 9 height 7
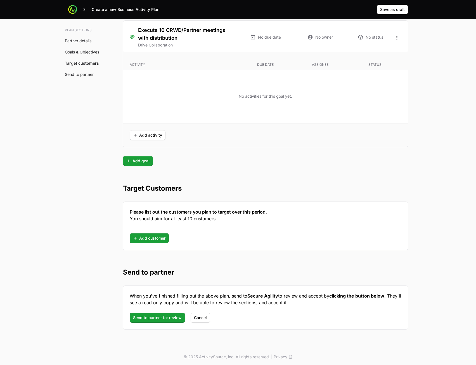
scroll to position [1286, 0]
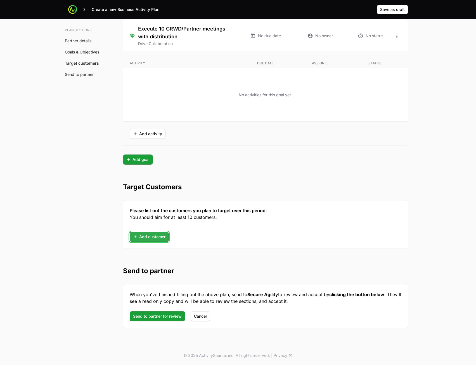
click at [157, 238] on span "Add customer" at bounding box center [149, 236] width 32 height 7
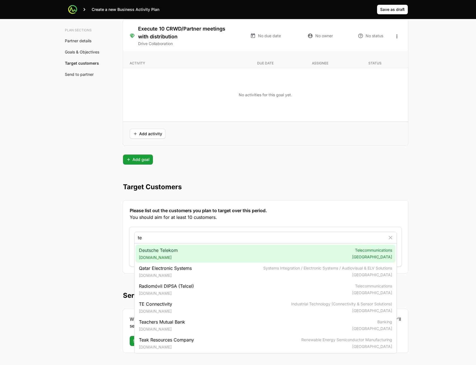
type input "te"
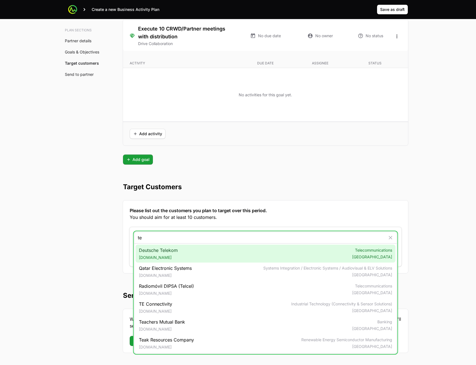
click at [202, 258] on div "Deutsche Telekom [DOMAIN_NAME] Telecommunications [GEOGRAPHIC_DATA]" at bounding box center [266, 253] width 260 height 18
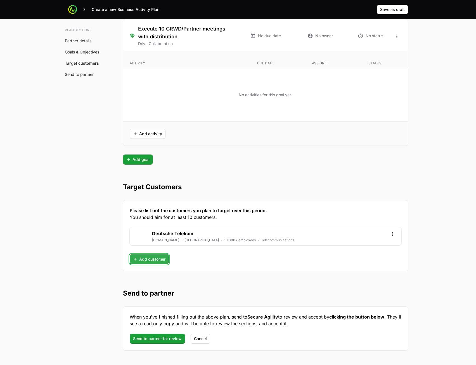
click at [159, 260] on span "Add customer" at bounding box center [149, 259] width 32 height 7
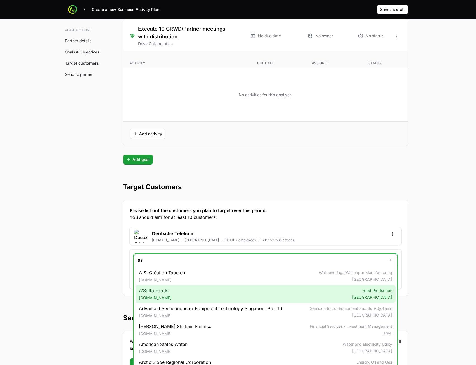
type input "as"
click at [179, 291] on div "A'Saffa Foods [DOMAIN_NAME] Food Production [GEOGRAPHIC_DATA]" at bounding box center [266, 294] width 260 height 18
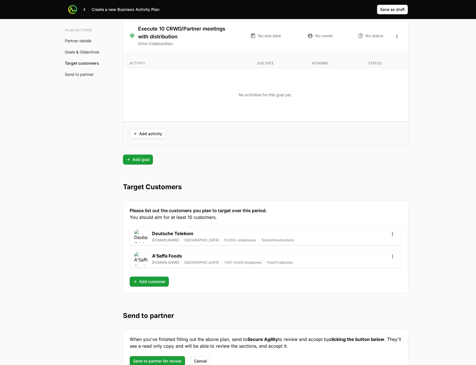
scroll to position [1331, 0]
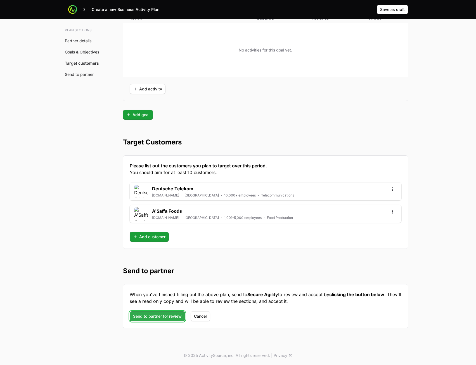
click at [155, 318] on span "Send to partner for review" at bounding box center [157, 316] width 49 height 7
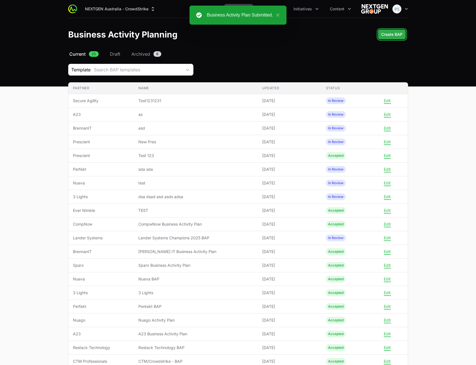
click at [389, 34] on span "Create BAP" at bounding box center [392, 34] width 21 height 7
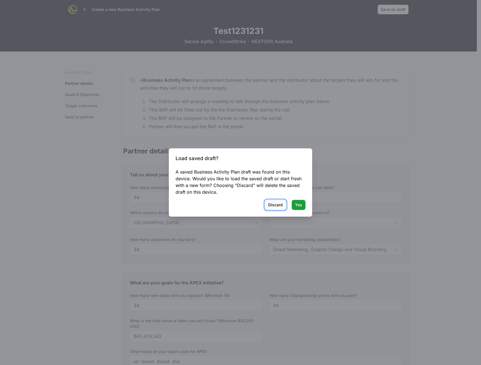
click at [277, 206] on span "Discard" at bounding box center [275, 204] width 15 height 7
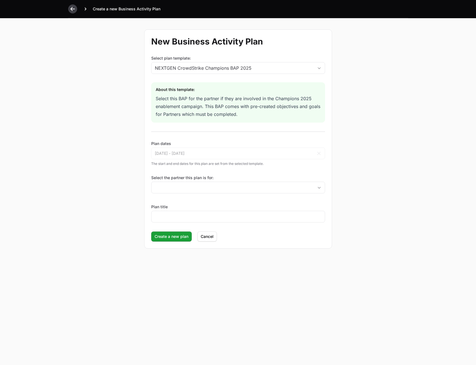
click at [70, 10] on icon at bounding box center [73, 9] width 6 height 6
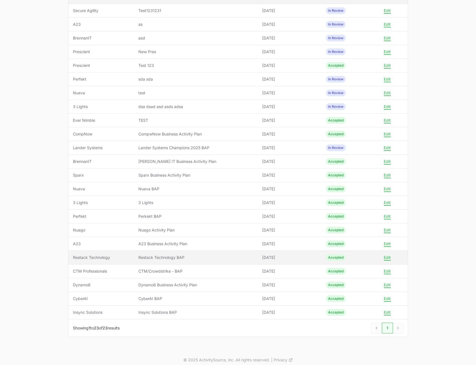
scroll to position [95, 0]
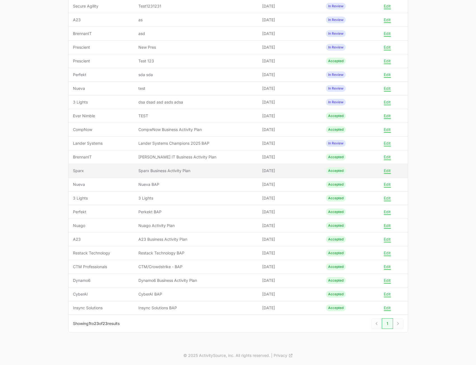
click at [197, 170] on span "Sparx Business Activity Plan" at bounding box center [195, 171] width 115 height 6
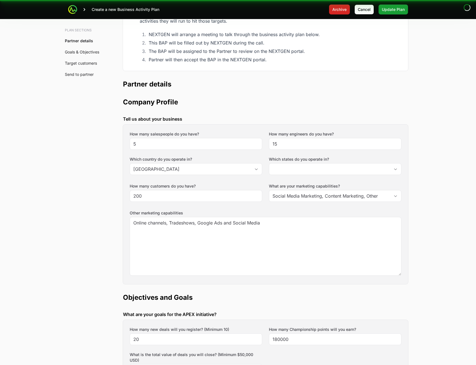
type input "[GEOGRAPHIC_DATA], [GEOGRAPHIC_DATA], [GEOGRAPHIC_DATA], [GEOGRAPHIC_DATA]"
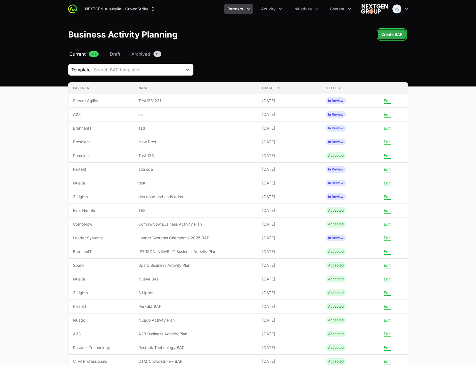
click at [390, 39] on button "Create BAP" at bounding box center [392, 34] width 28 height 10
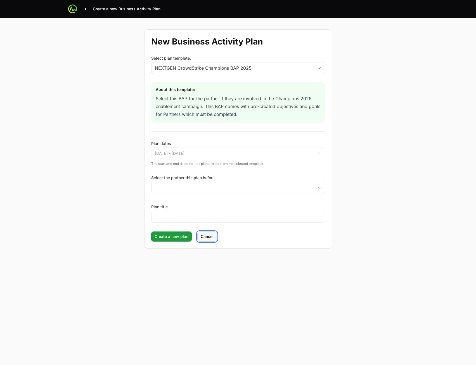
click at [207, 234] on span "Cancel" at bounding box center [207, 236] width 13 height 7
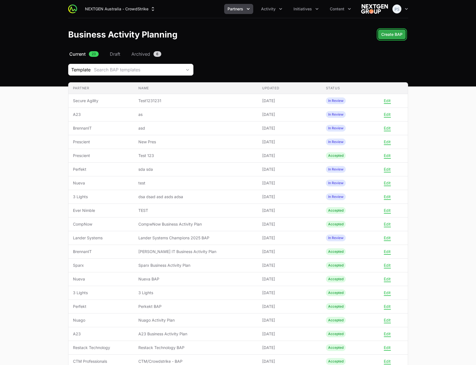
click at [389, 39] on button "Create BAP" at bounding box center [392, 34] width 28 height 10
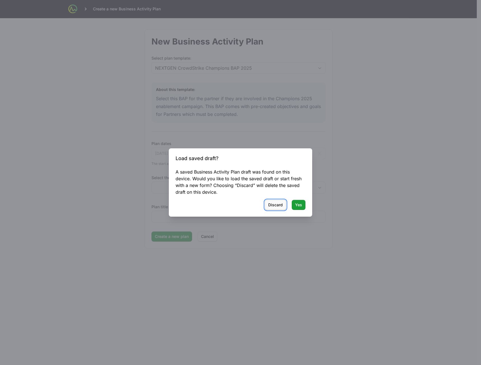
click at [273, 202] on span "Discard" at bounding box center [275, 204] width 15 height 7
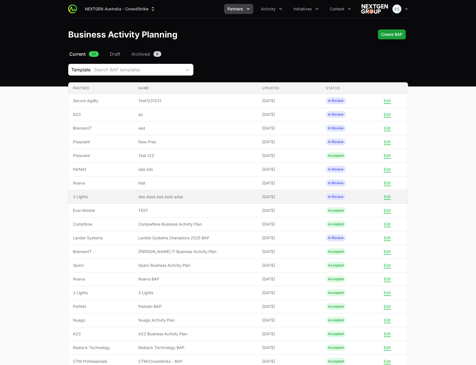
click at [224, 193] on td "Name dsa dsad asd asds adsa" at bounding box center [196, 197] width 124 height 14
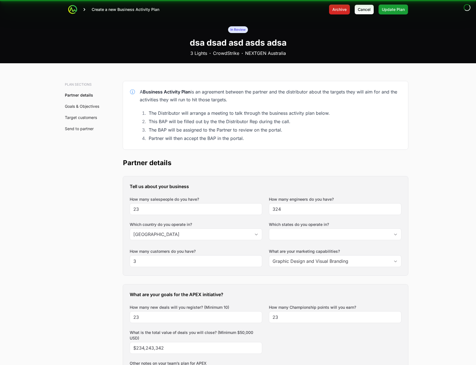
type input "[GEOGRAPHIC_DATA]"
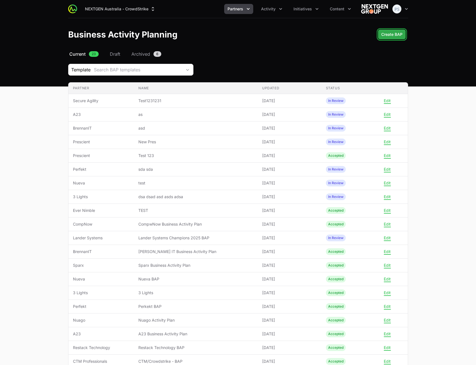
click at [397, 35] on span "Create BAP" at bounding box center [392, 34] width 21 height 7
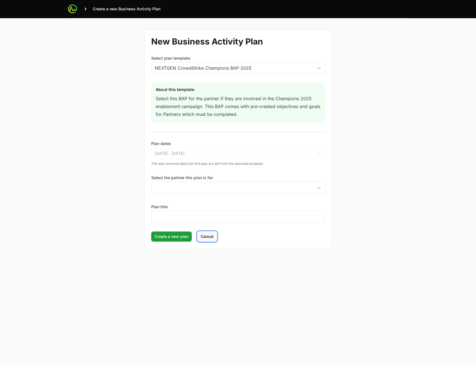
click at [212, 237] on span "Cancel" at bounding box center [207, 236] width 13 height 7
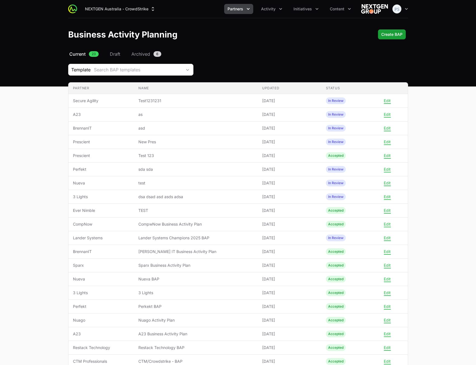
click at [393, 27] on header "Business Activity Planning Create BAP" at bounding box center [238, 34] width 476 height 32
click at [393, 34] on span "Create BAP" at bounding box center [392, 34] width 21 height 7
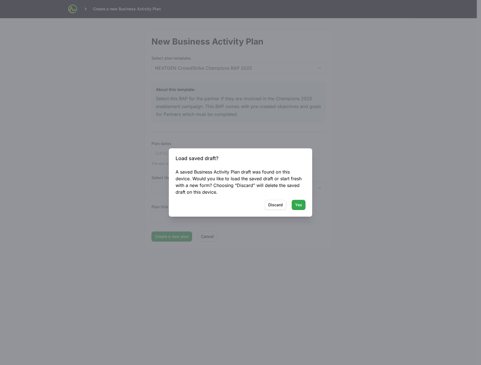
click at [296, 204] on span "Yes" at bounding box center [298, 204] width 7 height 7
